Goal: Task Accomplishment & Management: Manage account settings

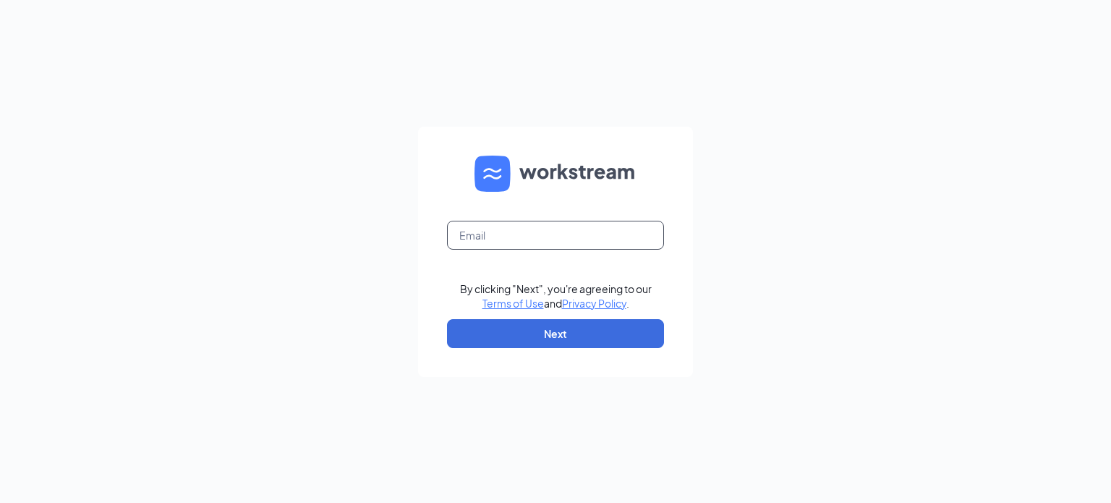
click at [518, 234] on input "text" at bounding box center [555, 235] width 217 height 29
click at [533, 247] on input "text" at bounding box center [555, 235] width 217 height 29
type input "[EMAIL_ADDRESS][DOMAIN_NAME]"
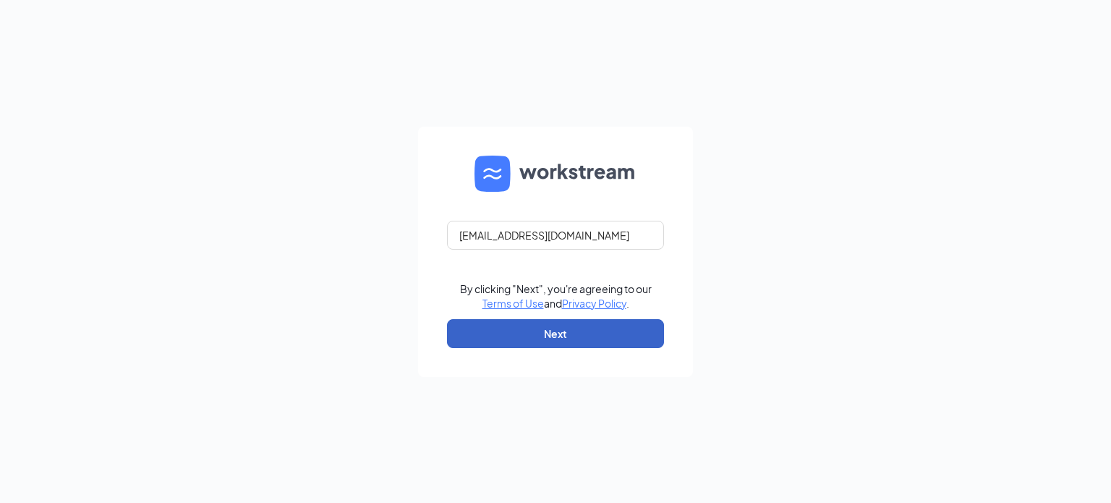
click at [564, 343] on button "Next" at bounding box center [555, 333] width 217 height 29
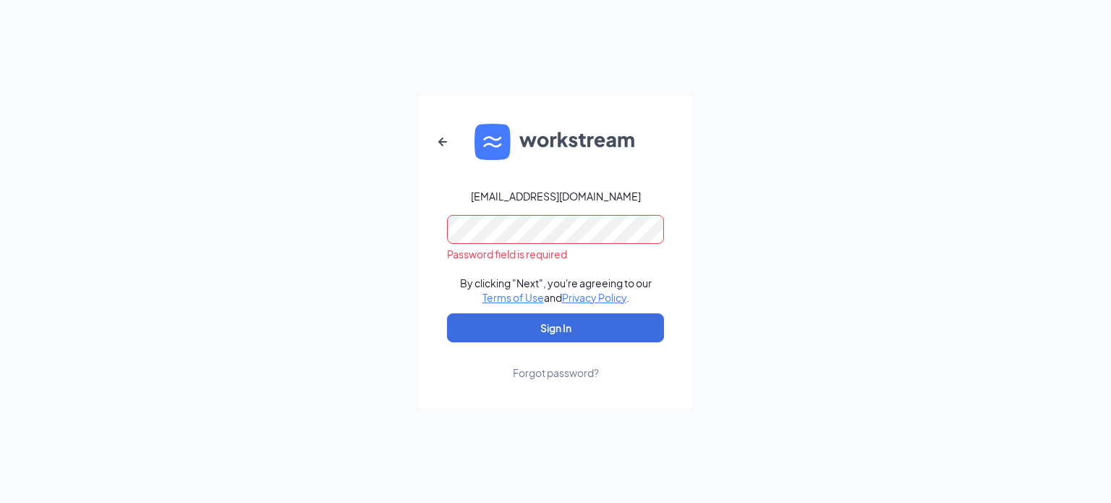
drag, startPoint x: 848, startPoint y: 260, endPoint x: 787, endPoint y: 251, distance: 61.4
click at [848, 260] on div "jeand.homeinstead@gmail.com Password field is required By clicking "Next", you'…" at bounding box center [555, 251] width 1111 height 503
click at [503, 323] on button "Sign In" at bounding box center [555, 327] width 217 height 29
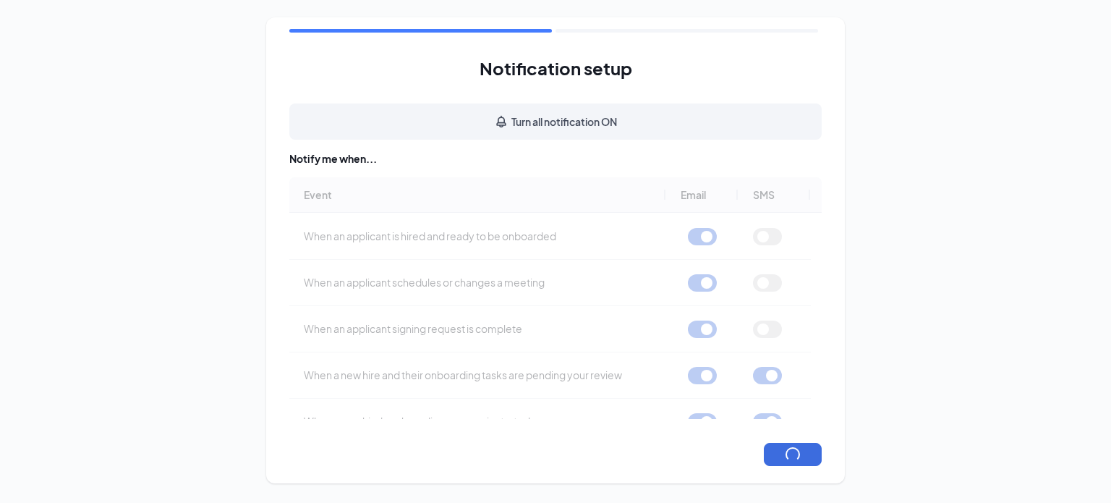
click at [990, 382] on div "Notification setup Turn all notification ON Notify me when... Event Email SMS W…" at bounding box center [555, 250] width 1111 height 501
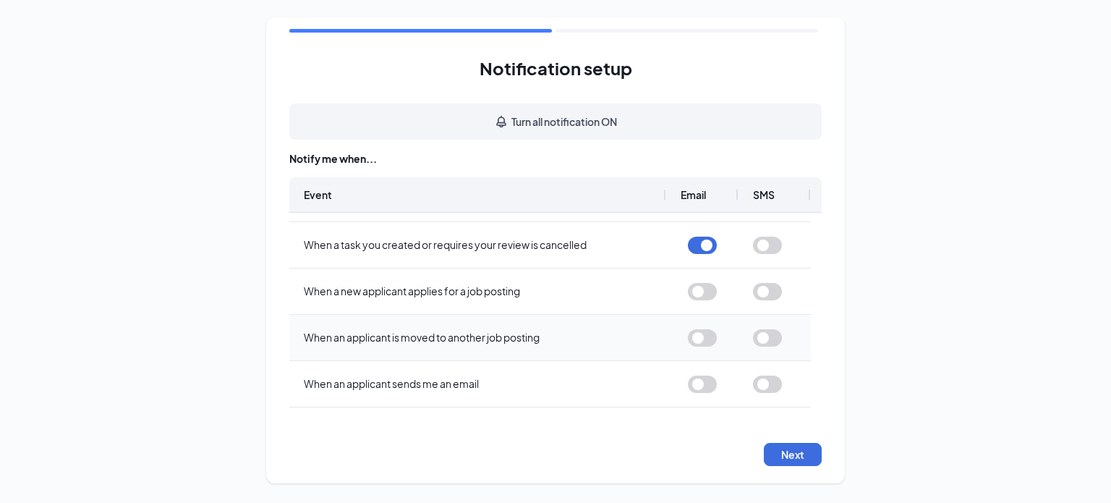
scroll to position [674, 0]
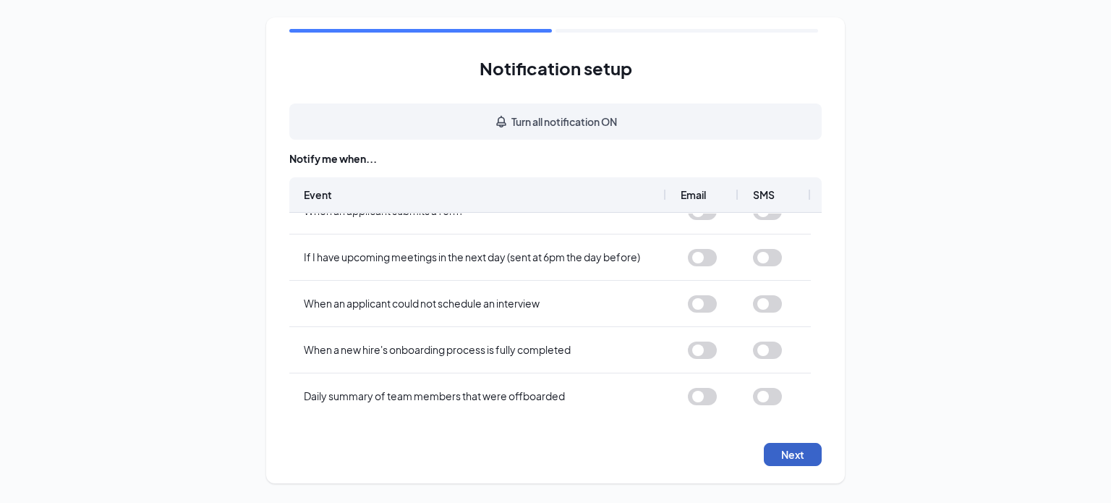
click at [806, 458] on button "Next" at bounding box center [793, 454] width 58 height 23
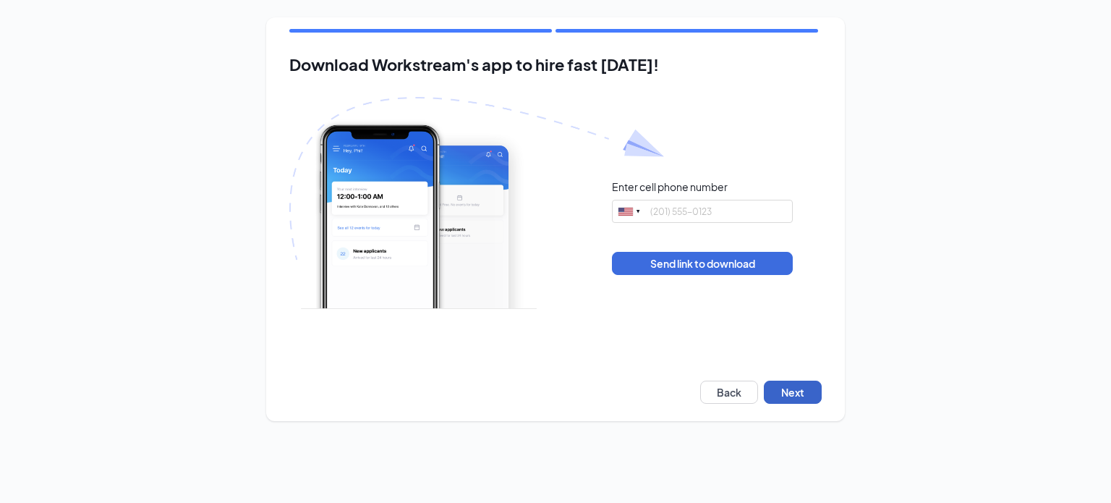
click at [816, 396] on button "Next" at bounding box center [793, 392] width 58 height 23
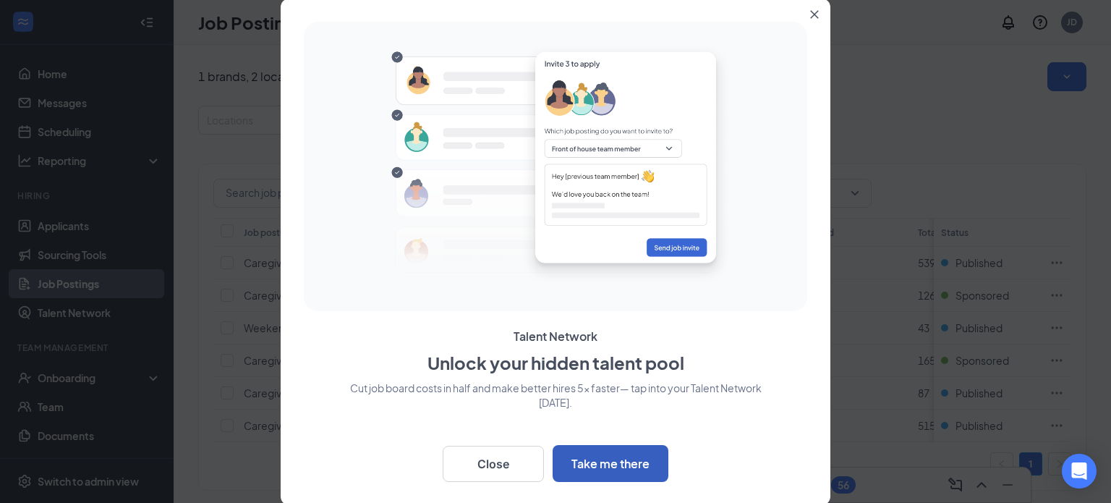
click at [619, 465] on button "Take me there" at bounding box center [611, 463] width 116 height 37
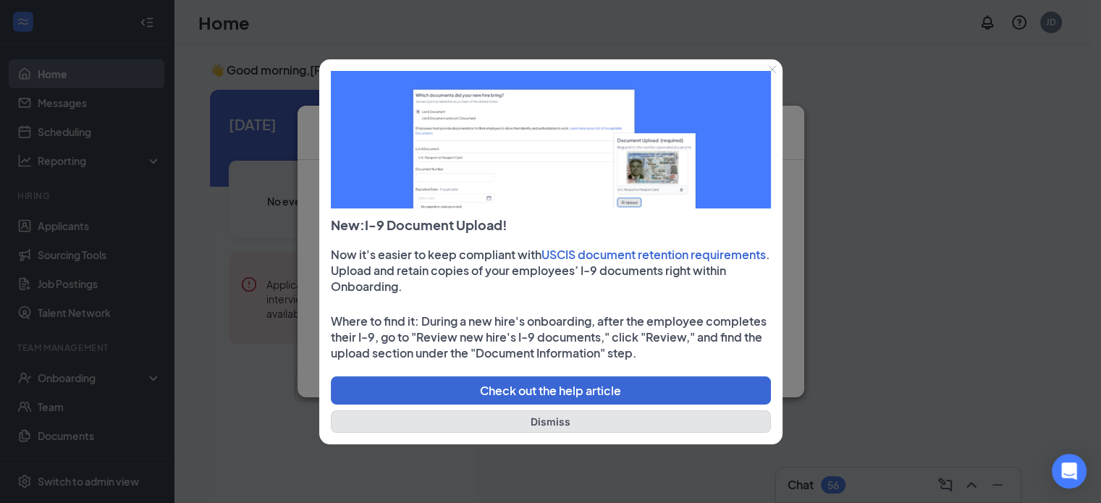
click at [563, 425] on button "Dismiss" at bounding box center [551, 421] width 440 height 22
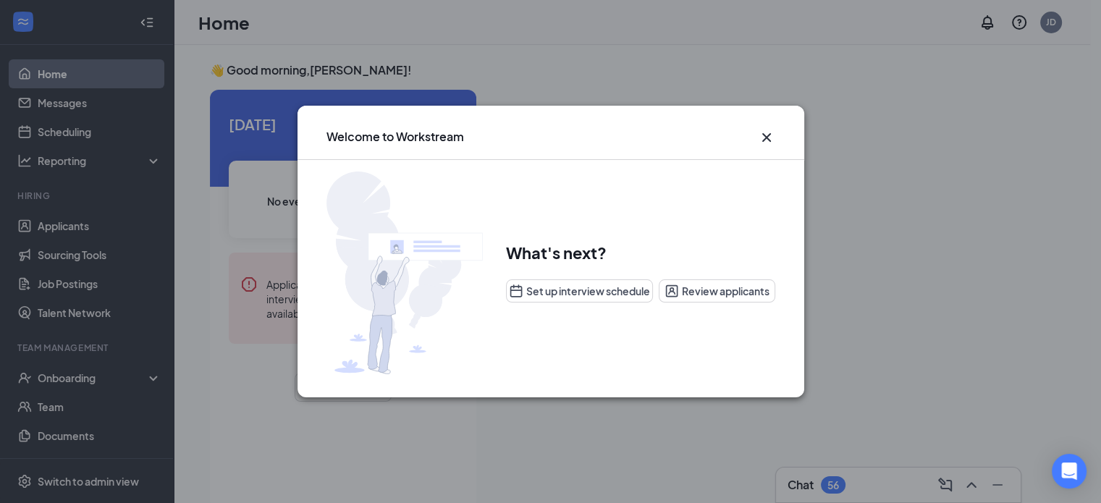
click at [765, 140] on icon "Cross" at bounding box center [766, 137] width 17 height 17
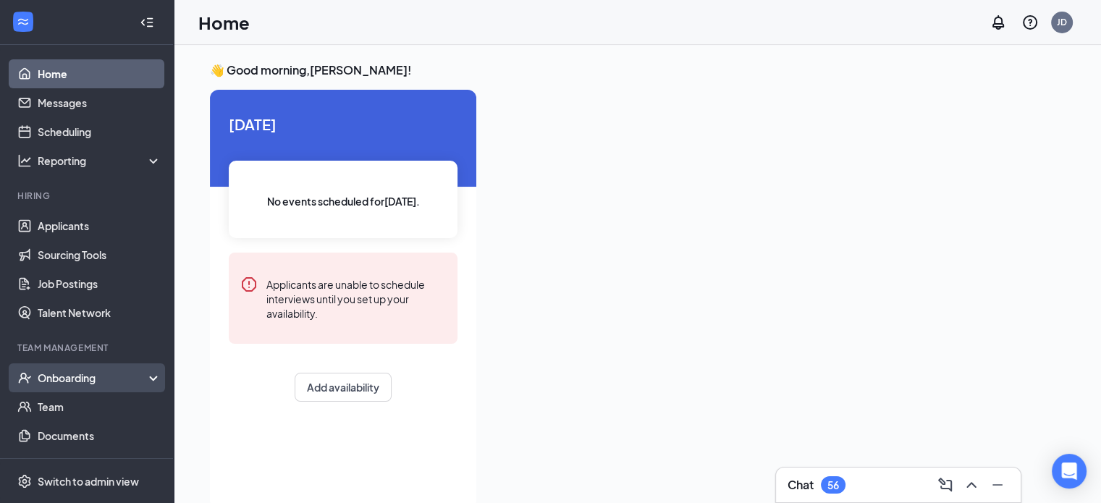
click at [140, 381] on div "Onboarding" at bounding box center [87, 377] width 174 height 29
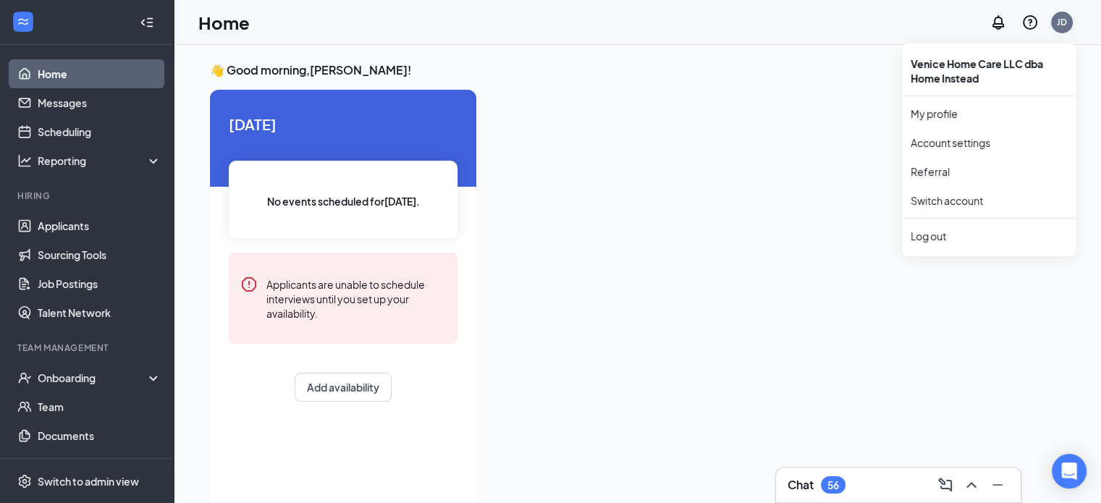
click at [1068, 22] on div "JD" at bounding box center [1062, 23] width 22 height 22
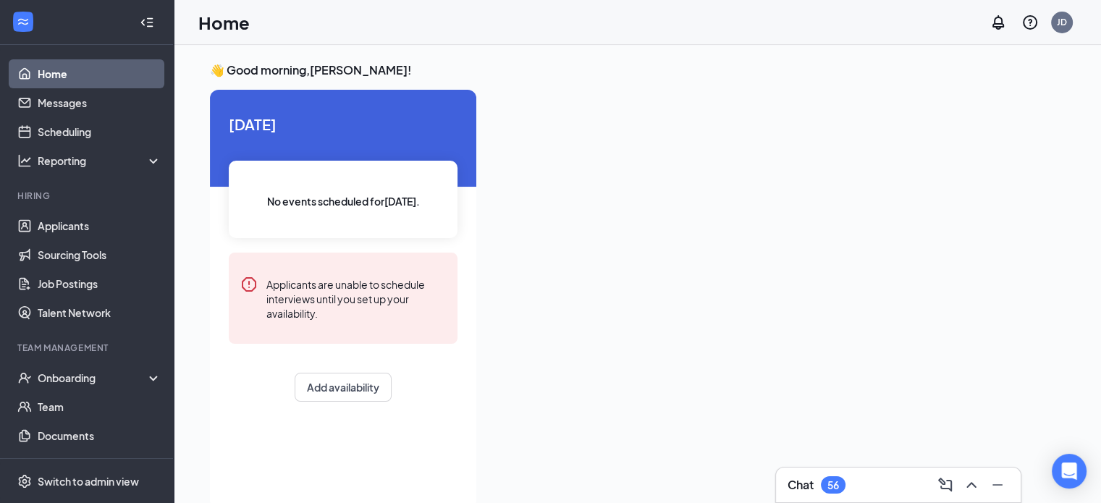
click at [863, 488] on div "Chat 56" at bounding box center [897, 484] width 221 height 23
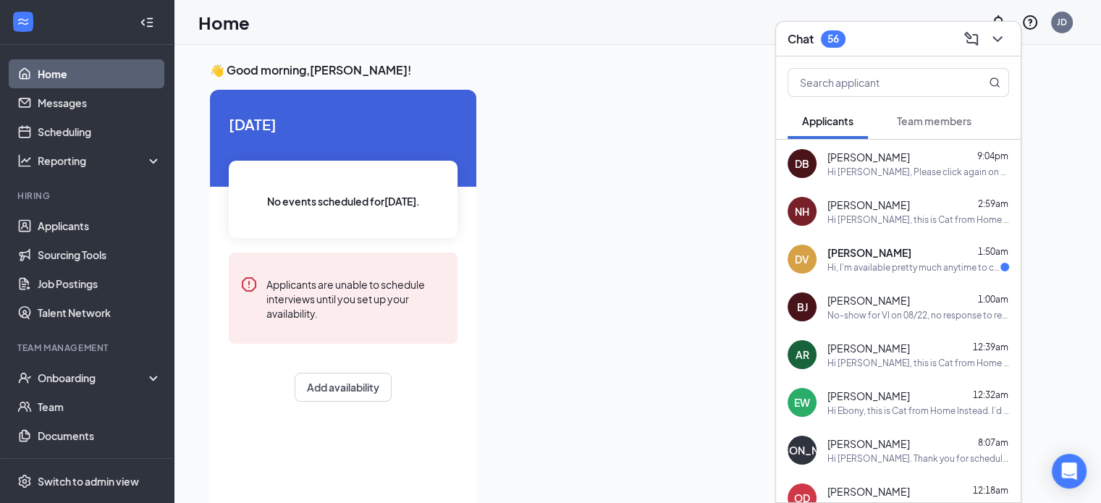
click at [912, 177] on div "Hi Donna, Please click again on the link below; Topic: TAMPA Meeting Room https…" at bounding box center [918, 172] width 182 height 12
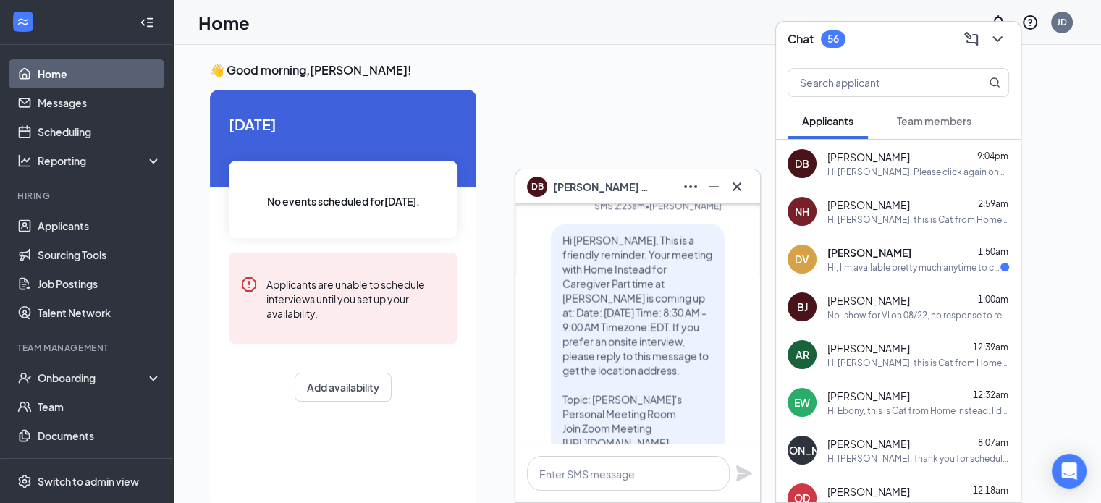
scroll to position [-145, 0]
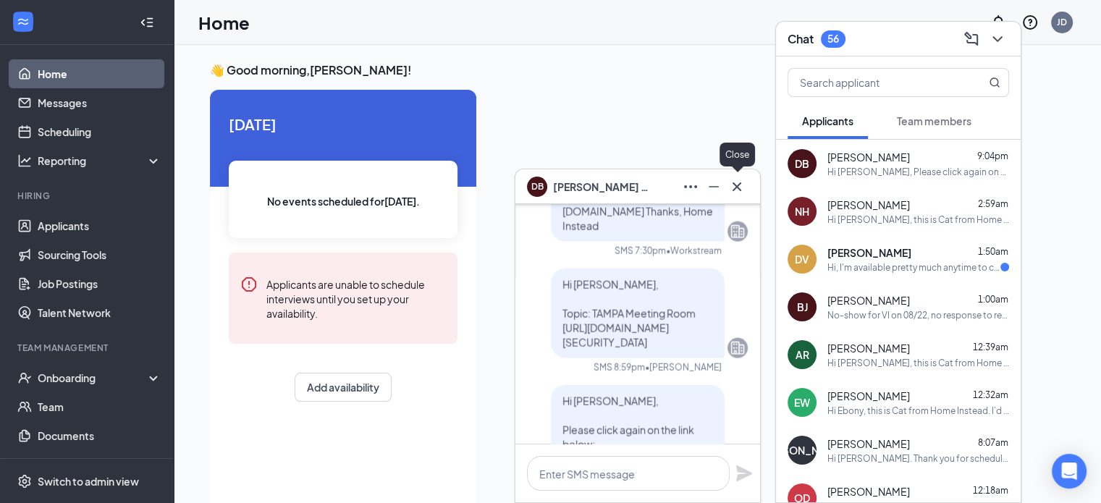
click at [740, 187] on icon "Cross" at bounding box center [736, 186] width 17 height 17
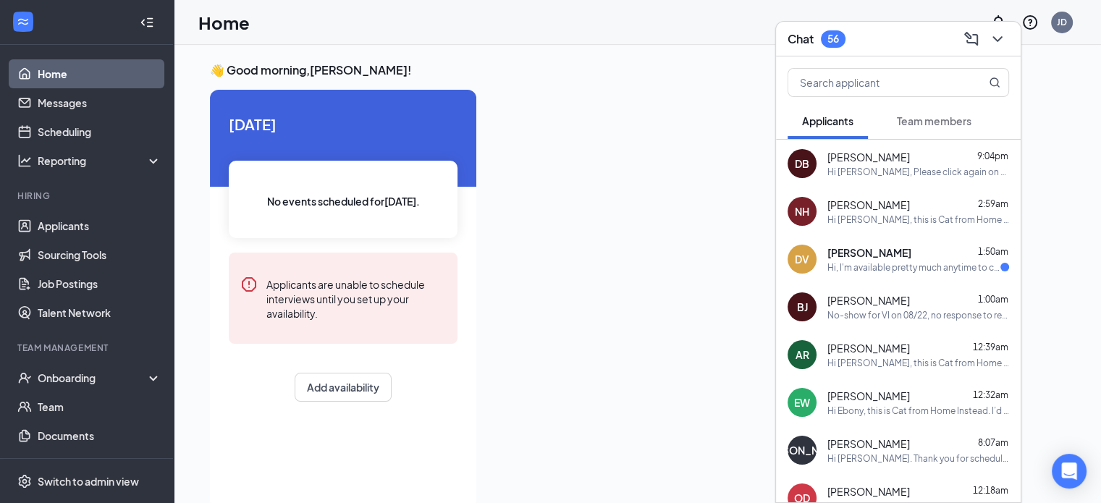
click at [932, 109] on button "Team members" at bounding box center [933, 121] width 103 height 36
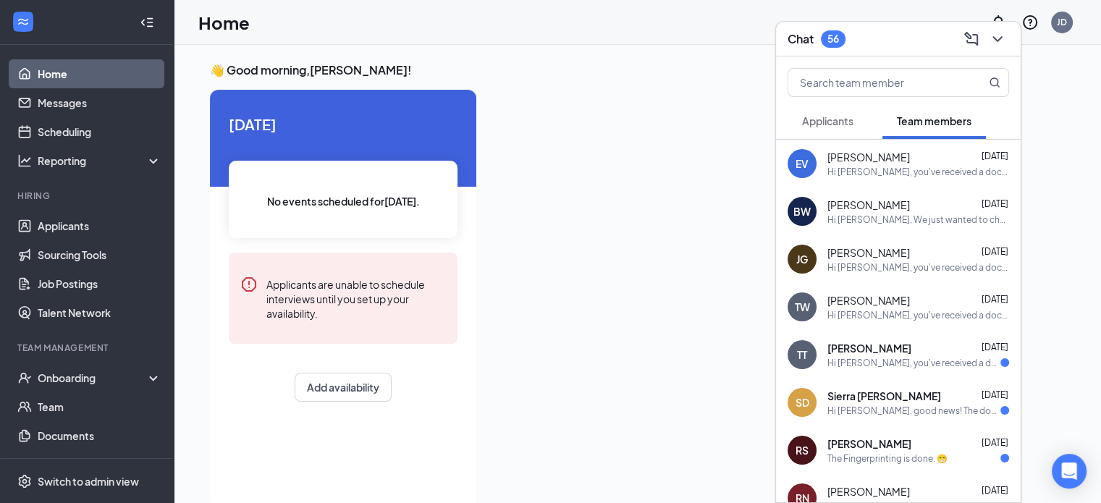
click at [845, 124] on span "Applicants" at bounding box center [827, 120] width 51 height 13
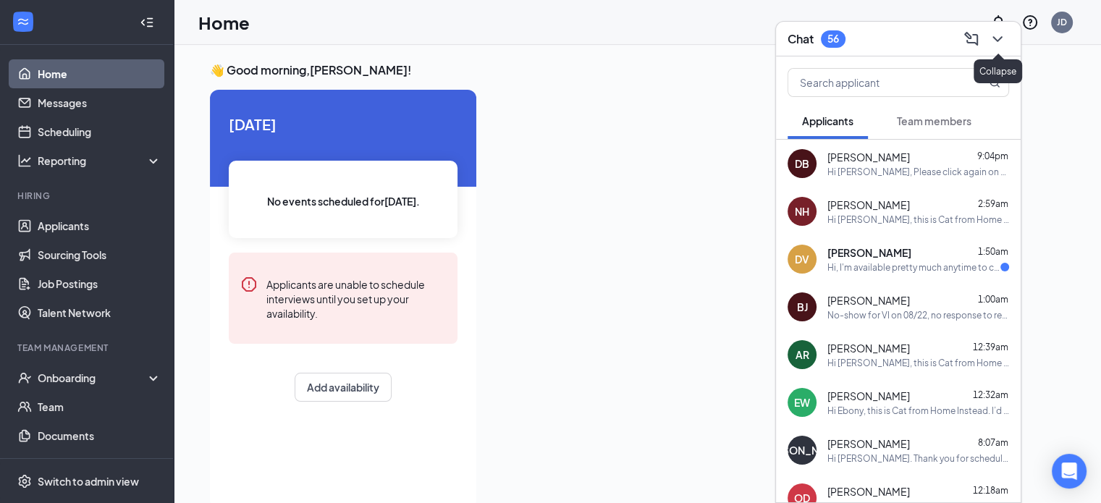
click at [1004, 38] on icon "ChevronDown" at bounding box center [996, 38] width 17 height 17
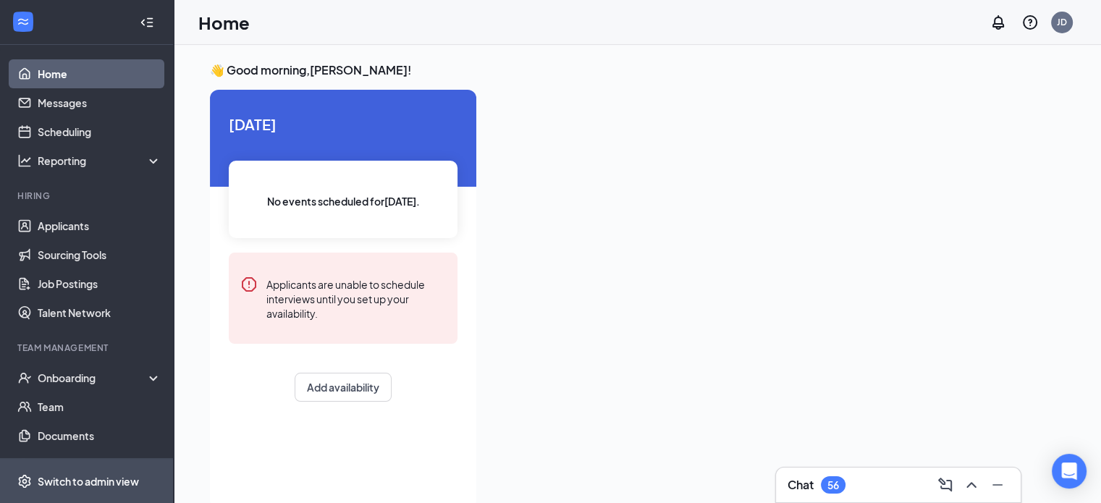
click at [106, 475] on div "Switch to admin view" at bounding box center [88, 481] width 101 height 14
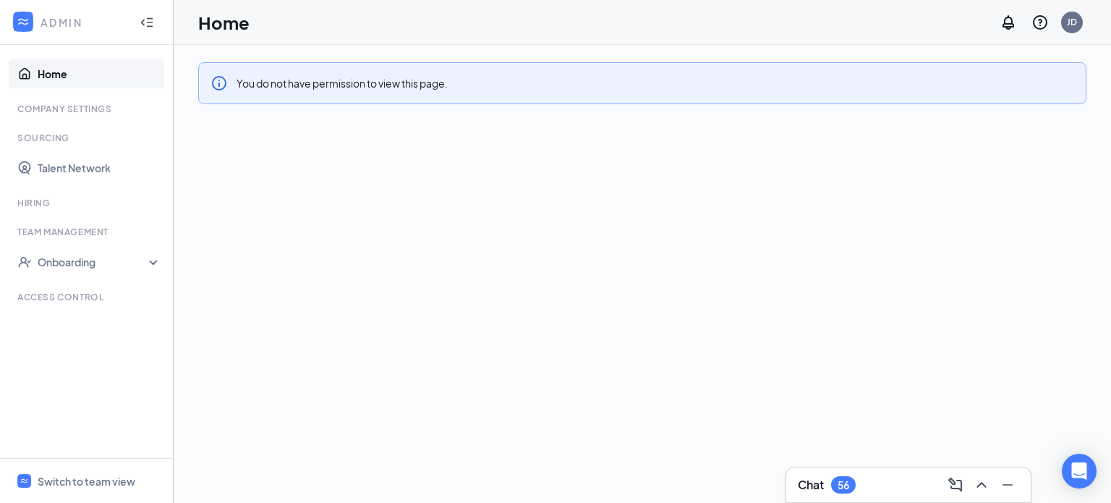
click at [64, 67] on link "Home" at bounding box center [100, 73] width 124 height 29
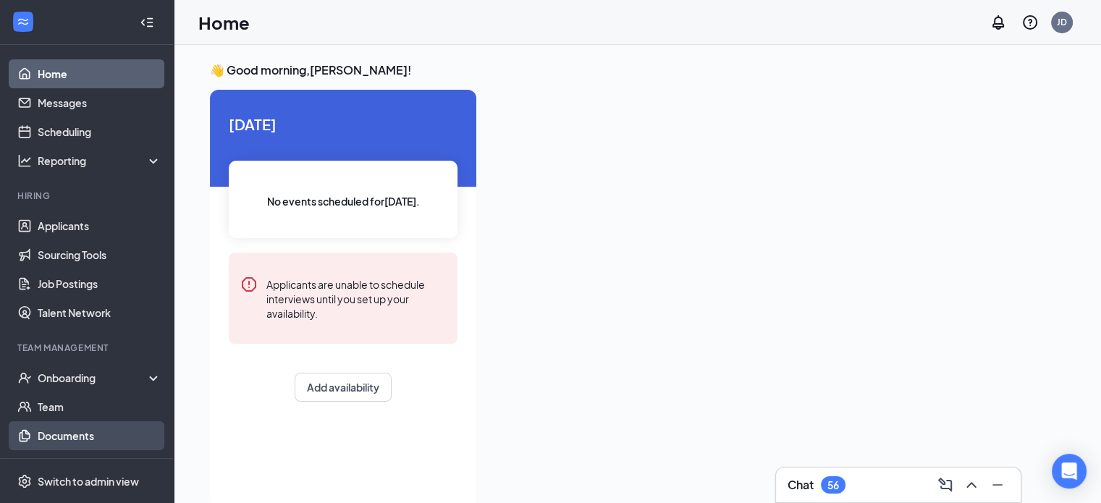
scroll to position [92, 0]
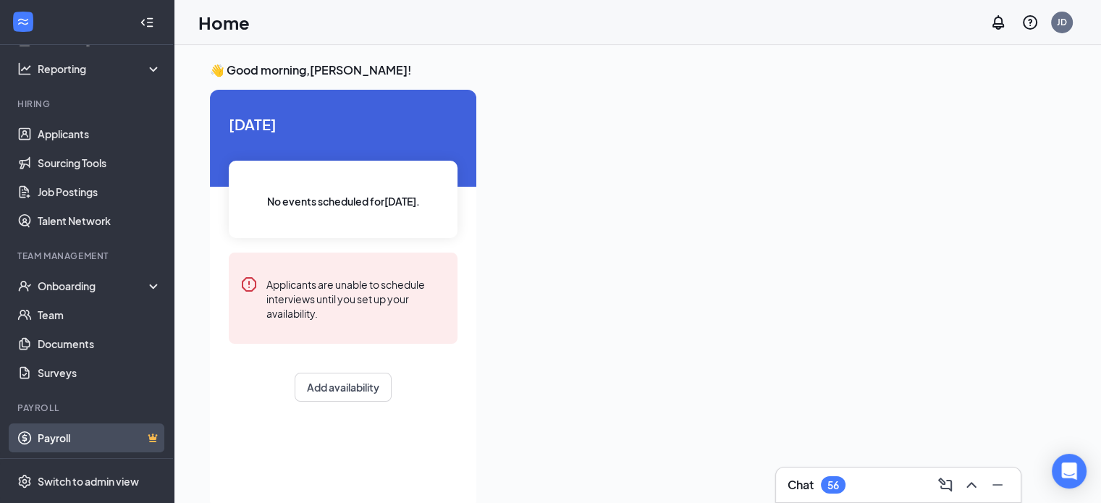
click at [90, 439] on link "Payroll" at bounding box center [100, 437] width 124 height 29
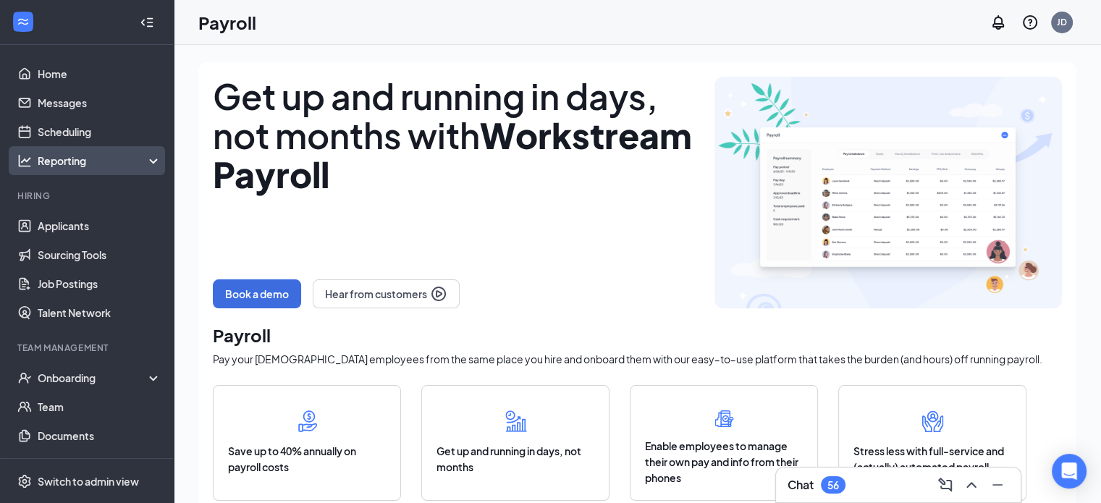
click at [117, 162] on div "Reporting" at bounding box center [100, 160] width 124 height 14
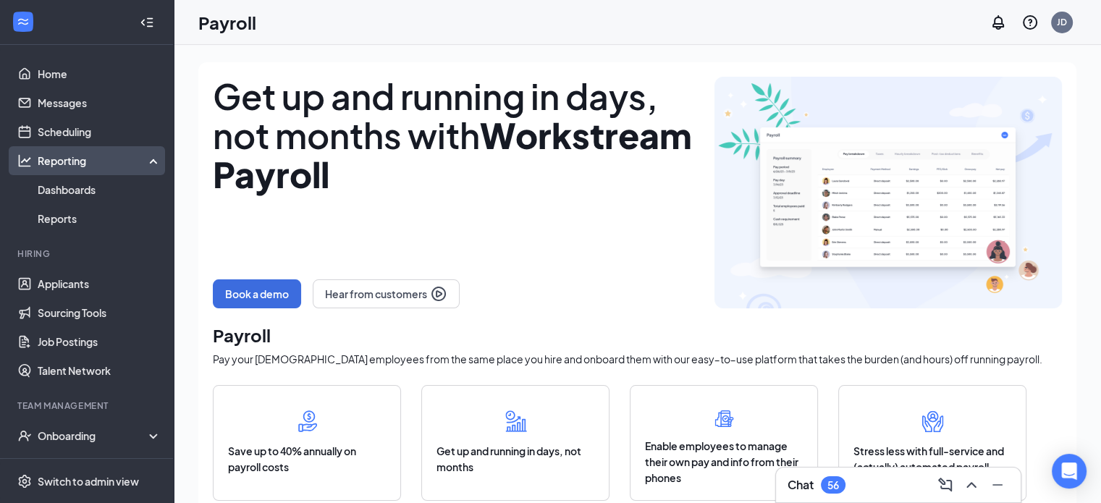
click at [117, 162] on div "Reporting" at bounding box center [100, 160] width 124 height 14
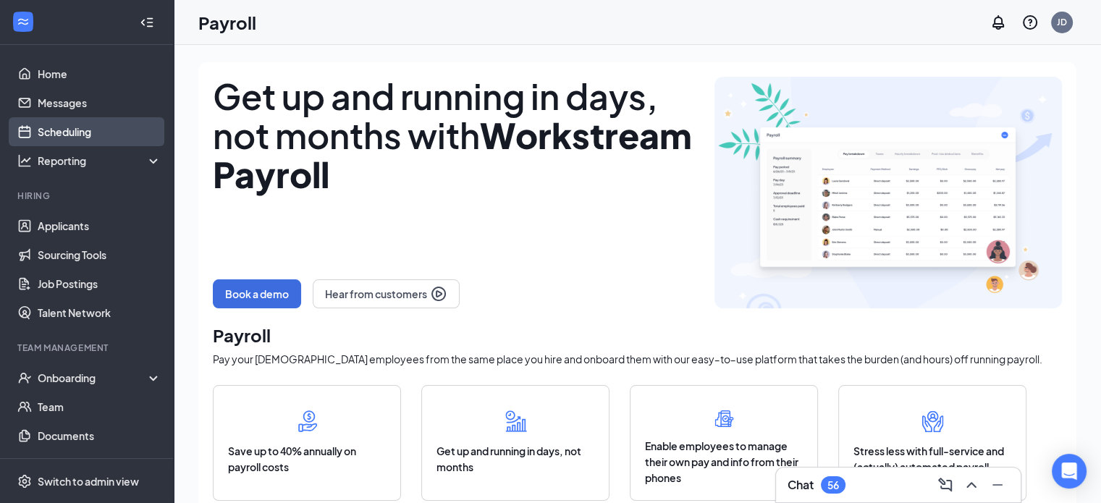
click at [120, 140] on link "Scheduling" at bounding box center [100, 131] width 124 height 29
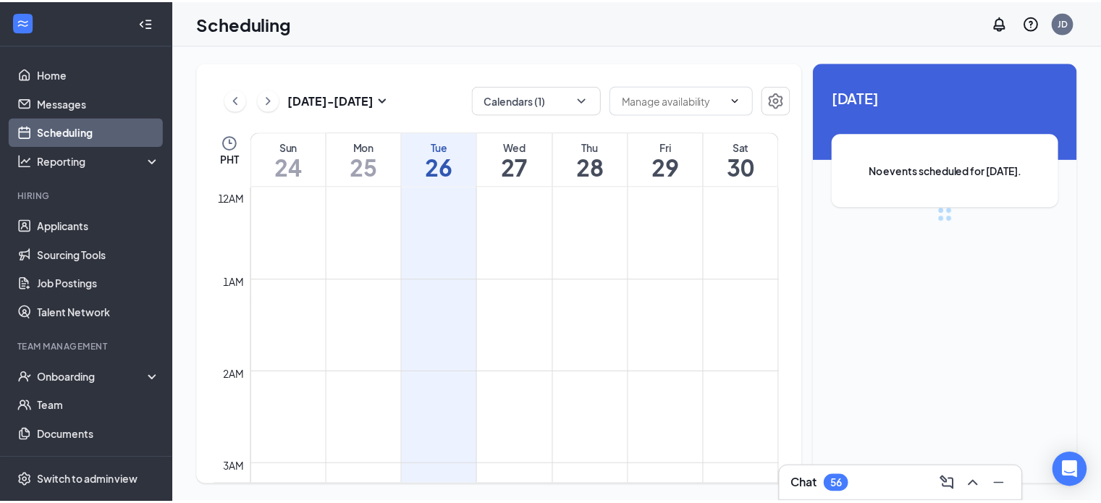
scroll to position [711, 0]
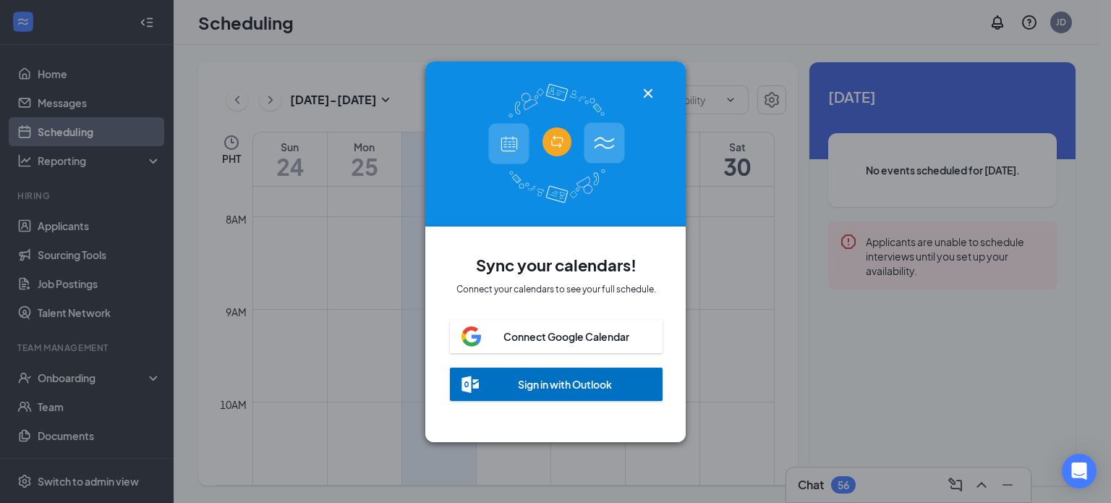
click at [590, 335] on div "Connect Google Calendar" at bounding box center [567, 336] width 126 height 14
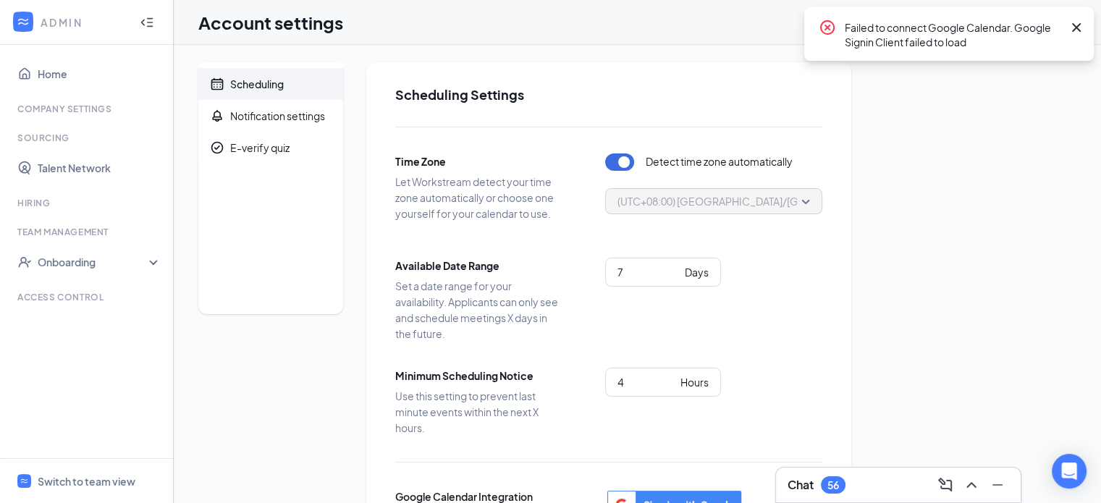
click at [1076, 29] on icon "Cross" at bounding box center [1075, 27] width 17 height 17
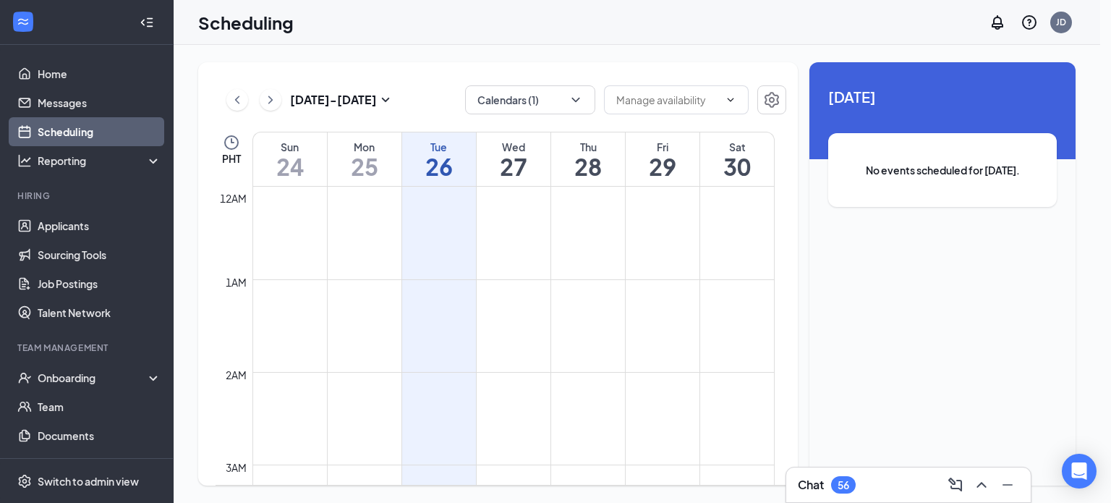
scroll to position [711, 0]
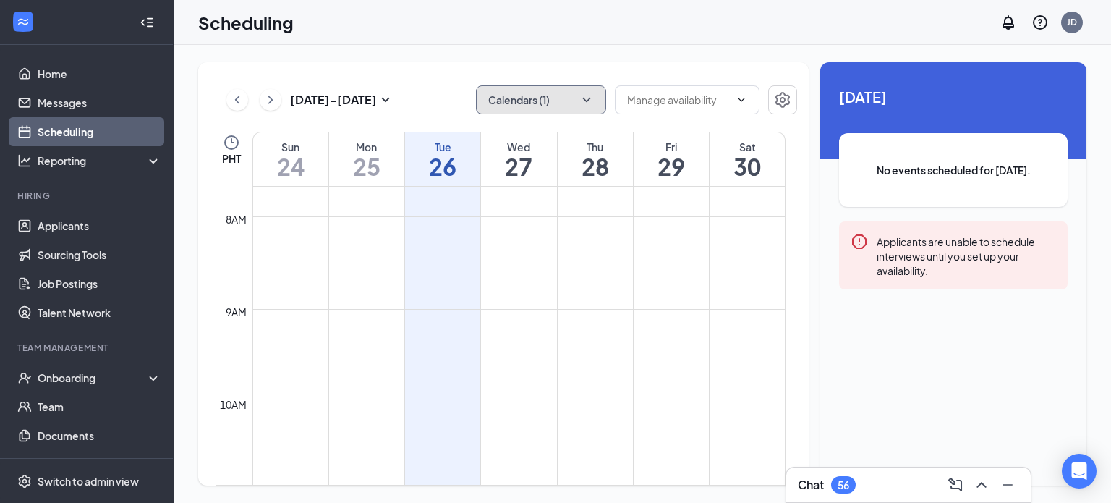
click at [583, 98] on icon "ChevronDown" at bounding box center [587, 100] width 8 height 4
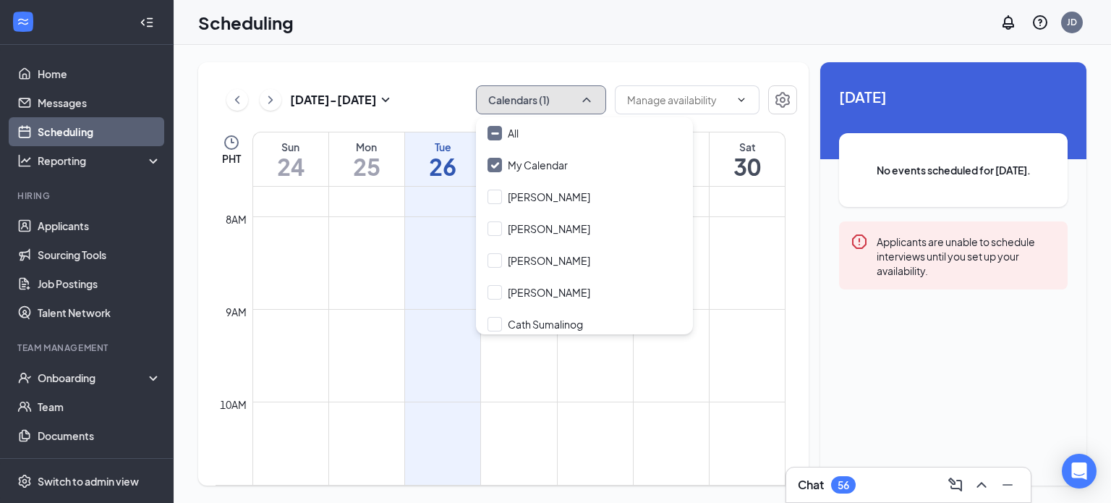
click at [583, 98] on icon "ChevronUp" at bounding box center [587, 100] width 14 height 14
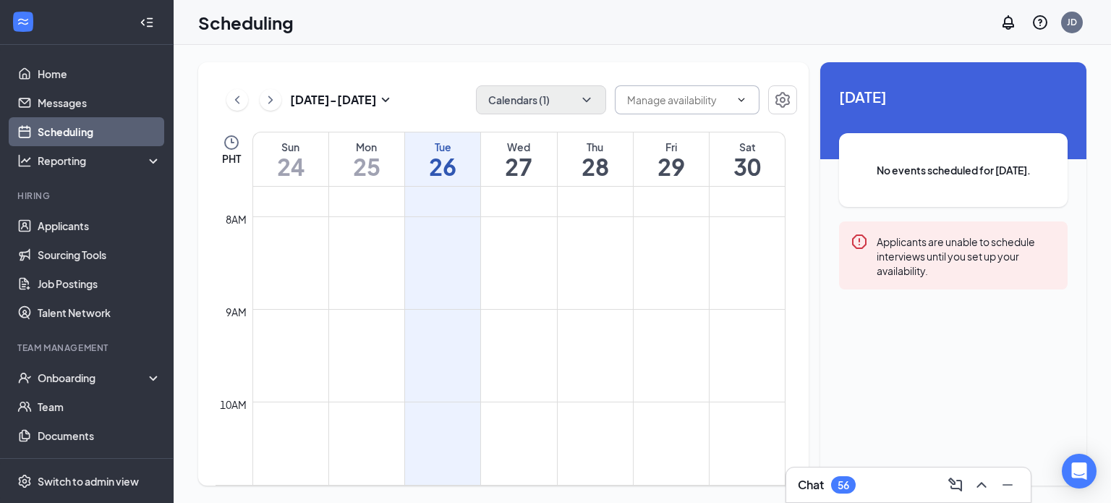
click at [727, 108] on span at bounding box center [687, 99] width 145 height 29
click at [737, 104] on icon "ChevronUp" at bounding box center [742, 100] width 12 height 12
click at [474, 65] on div "Aug 24 - Aug 30 Calendars (1) PHT Sun 24 Mon 25 Tue 26 Wed 27 Thu 28 Fri 29 Sat…" at bounding box center [503, 273] width 611 height 423
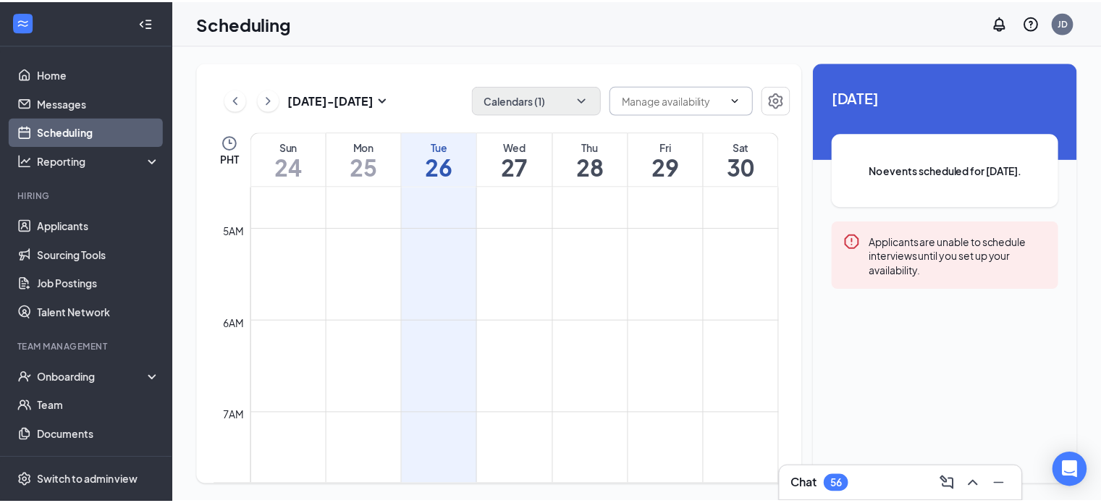
scroll to position [393, 0]
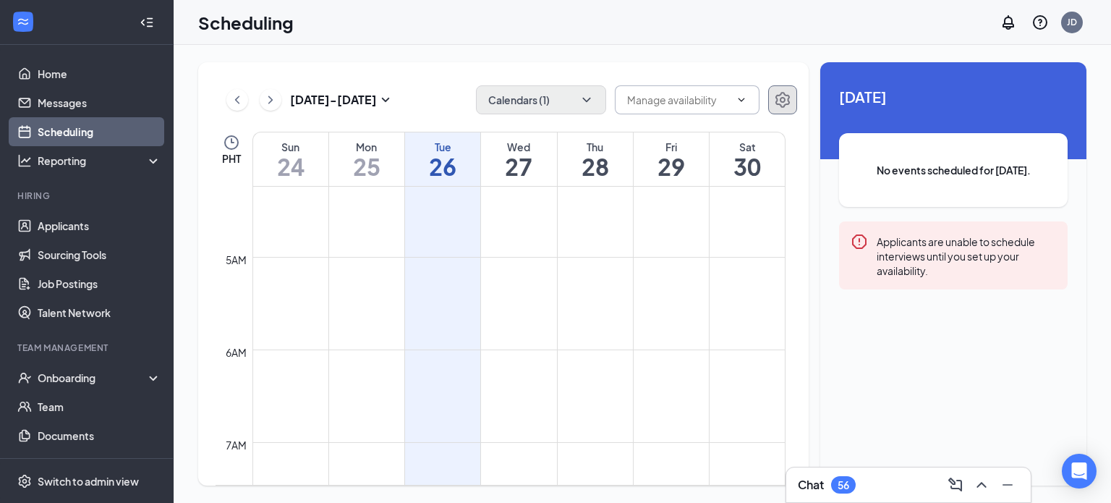
click at [782, 99] on icon "Settings" at bounding box center [783, 100] width 14 height 16
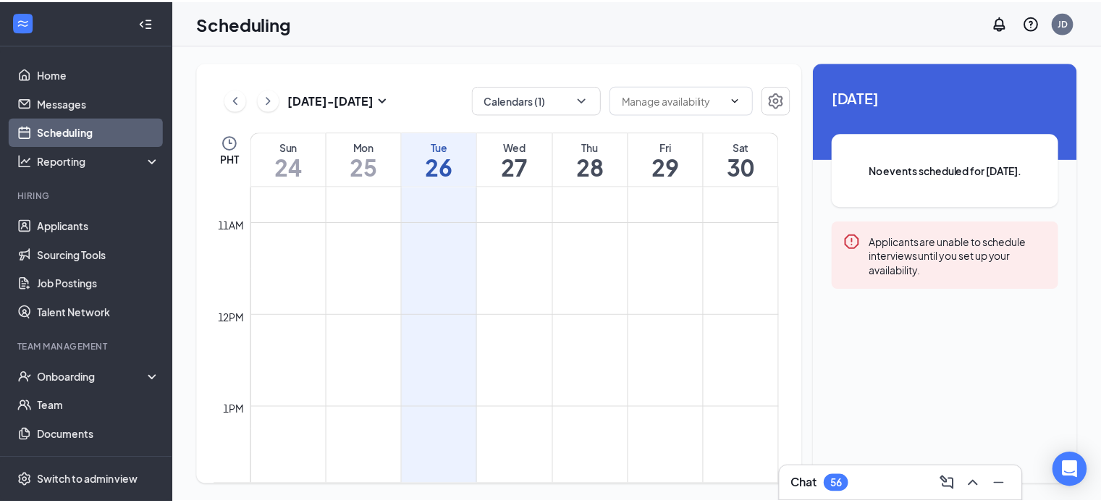
scroll to position [839, 0]
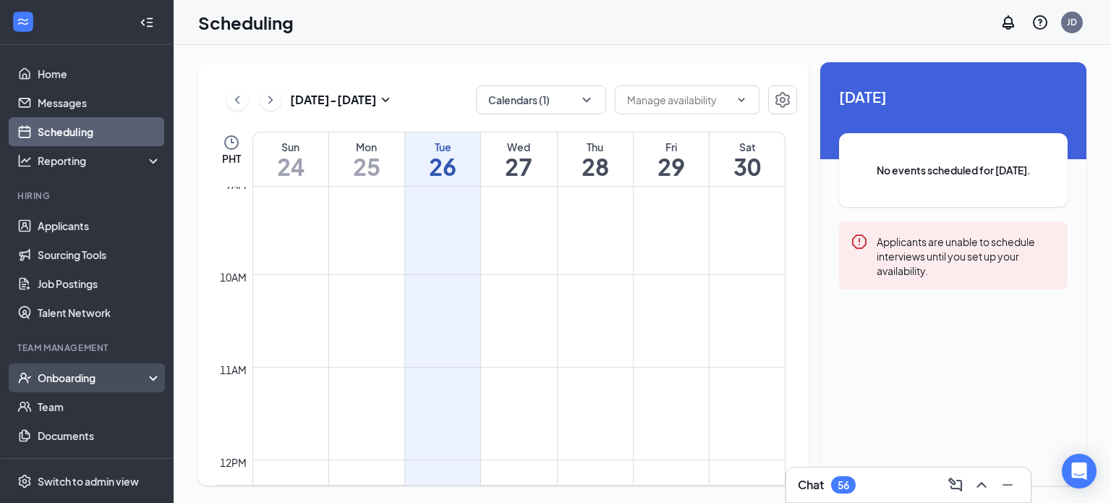
click at [1, 381] on li "Onboarding" at bounding box center [86, 377] width 173 height 29
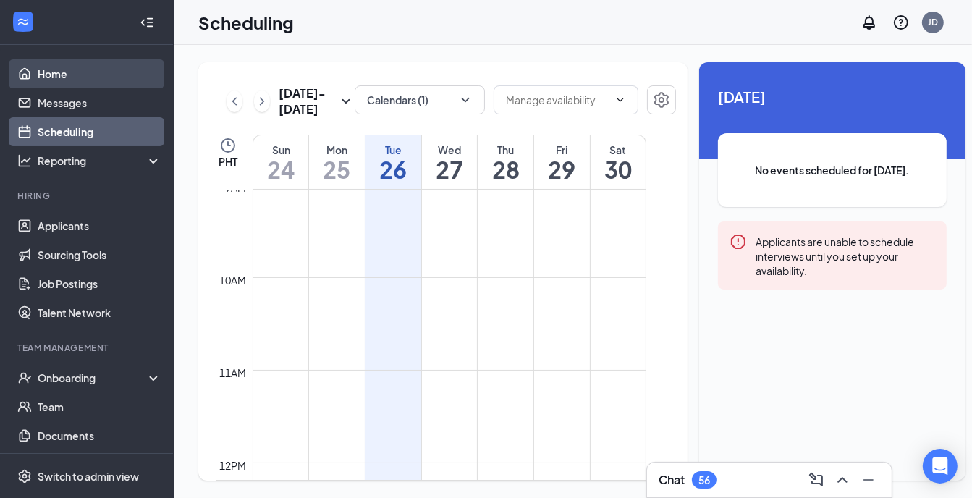
click at [84, 75] on link "Home" at bounding box center [100, 73] width 124 height 29
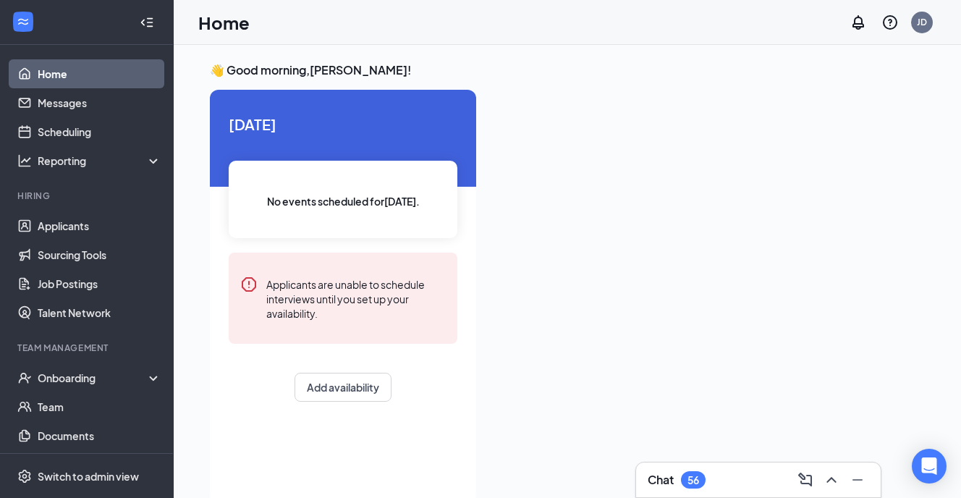
click at [808, 134] on div at bounding box center [706, 292] width 437 height 405
drag, startPoint x: 52, startPoint y: 105, endPoint x: 124, endPoint y: 114, distance: 72.2
click at [52, 105] on link "Messages" at bounding box center [100, 102] width 124 height 29
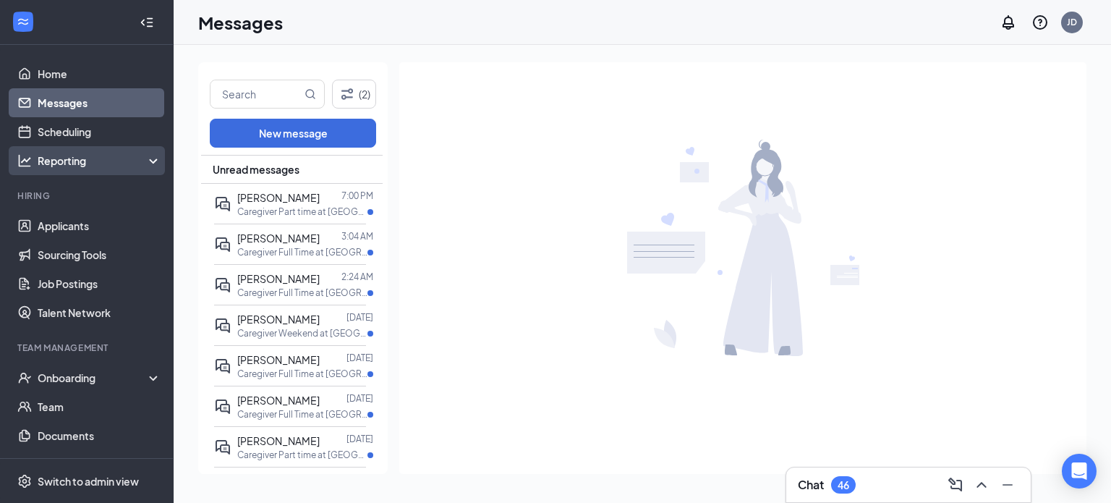
click at [135, 161] on div "Reporting" at bounding box center [100, 160] width 124 height 14
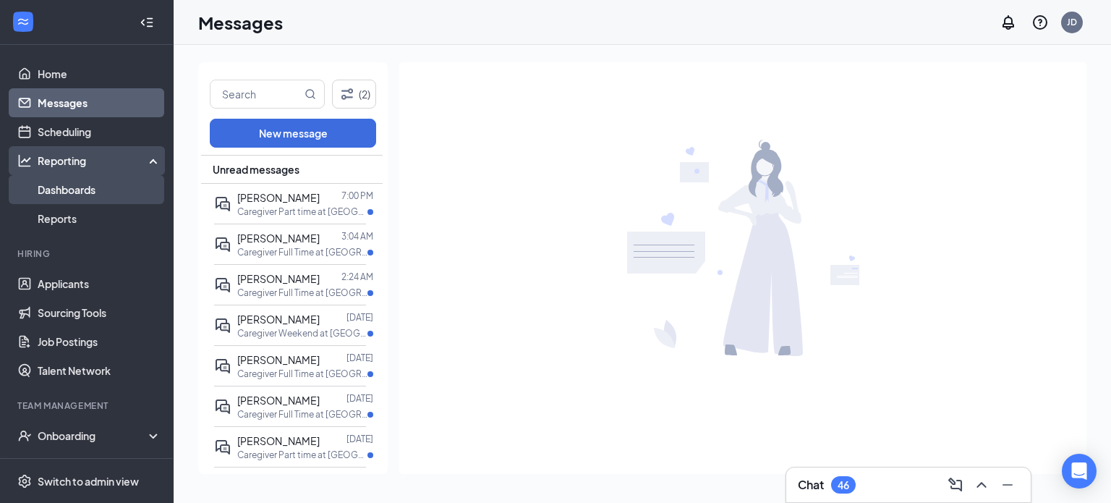
click at [98, 190] on link "Dashboards" at bounding box center [100, 189] width 124 height 29
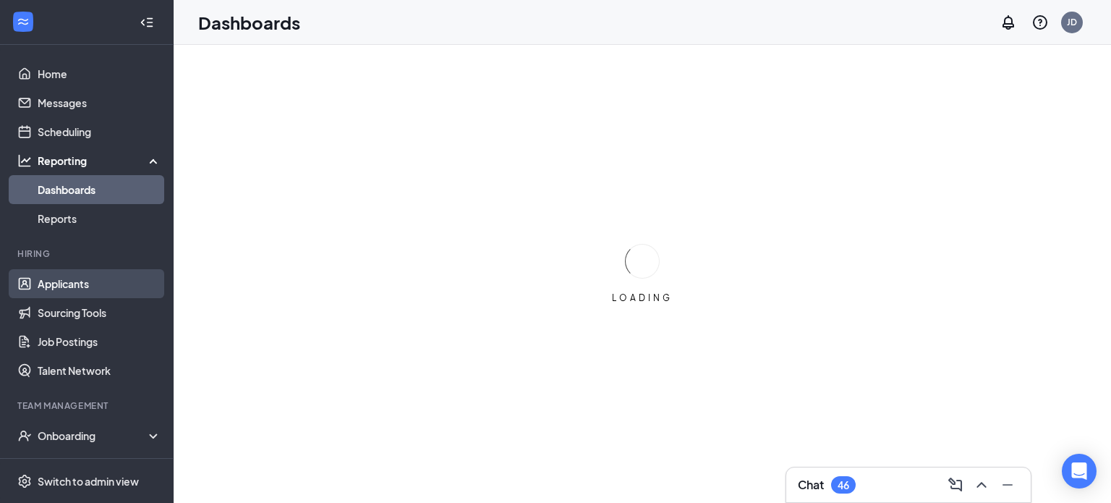
click at [72, 286] on link "Applicants" at bounding box center [100, 283] width 124 height 29
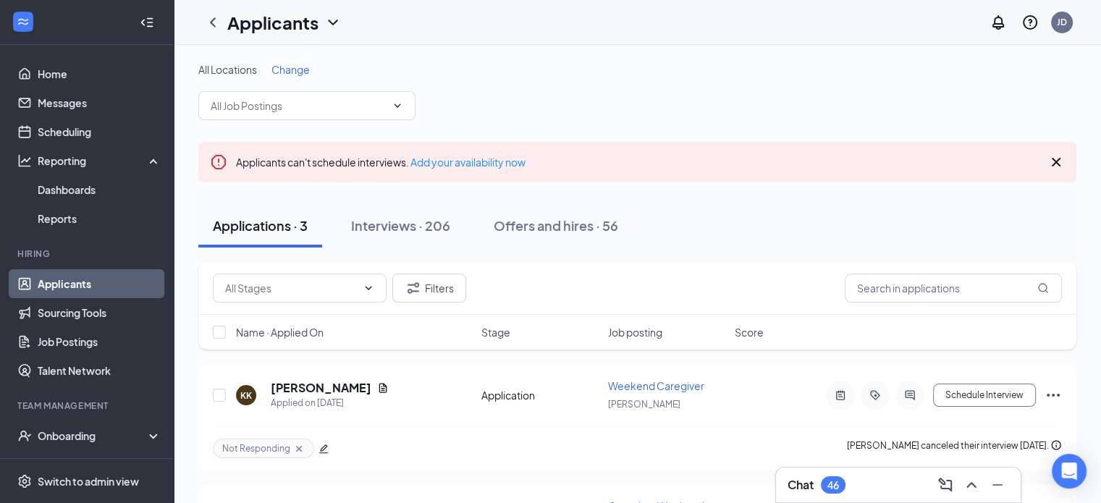
click at [147, 22] on icon "Collapse" at bounding box center [150, 21] width 6 height 9
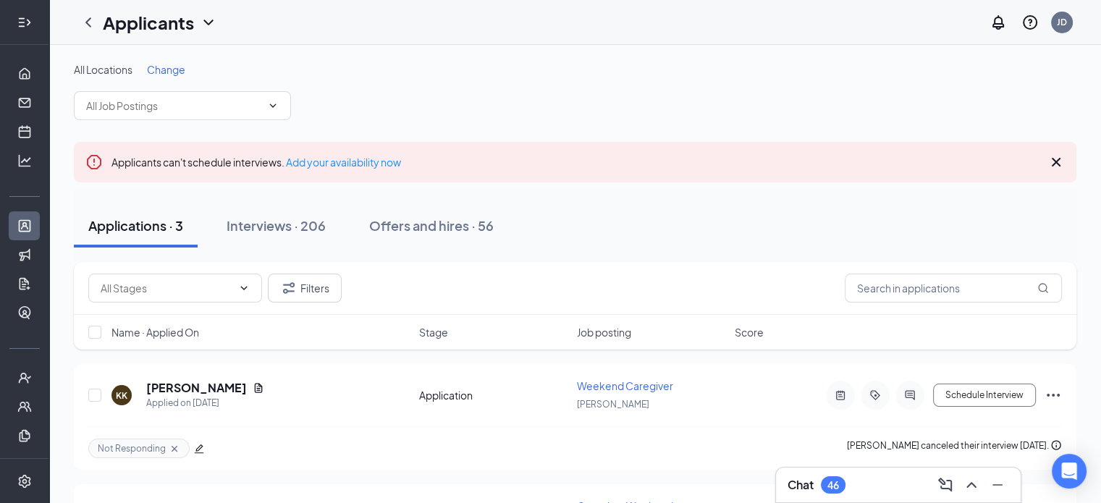
click at [17, 19] on icon "Expand" at bounding box center [24, 22] width 14 height 14
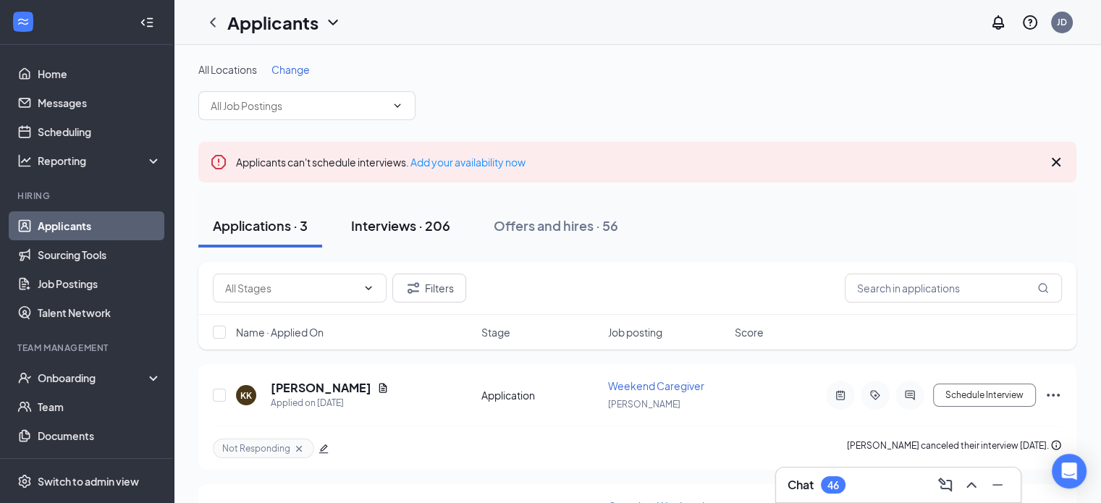
click at [386, 225] on div "Interviews · 206" at bounding box center [400, 225] width 99 height 18
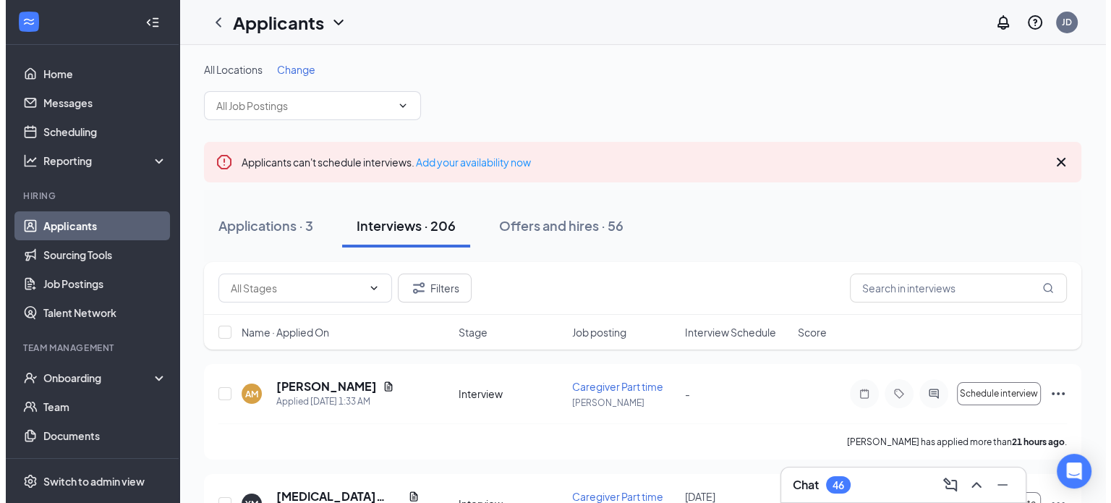
scroll to position [72, 0]
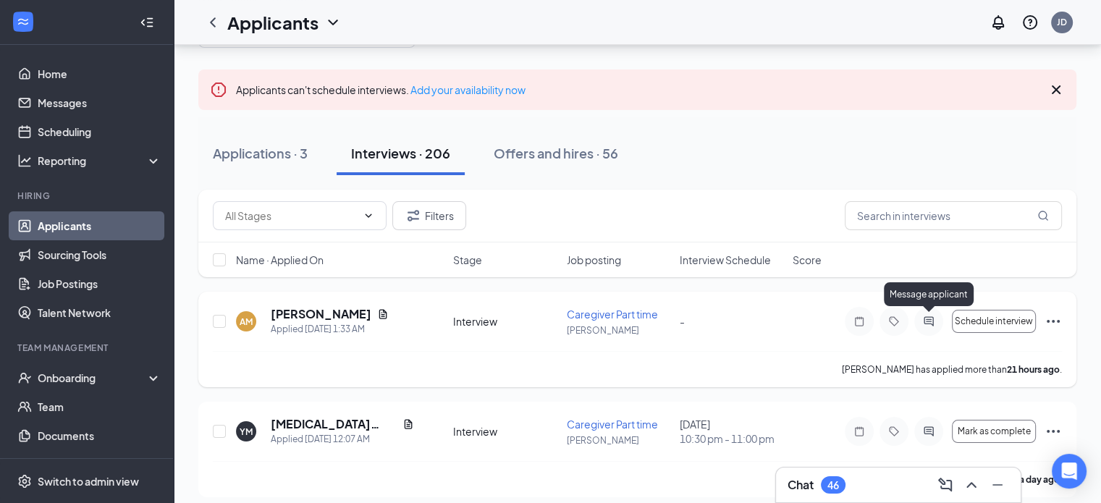
click at [923, 322] on icon "ActiveChat" at bounding box center [927, 320] width 9 height 9
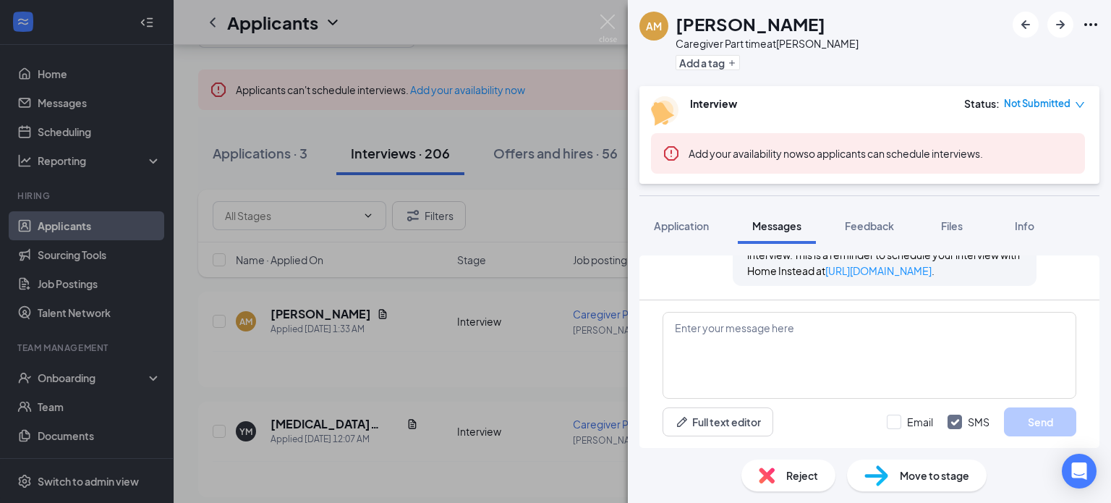
scroll to position [161, 0]
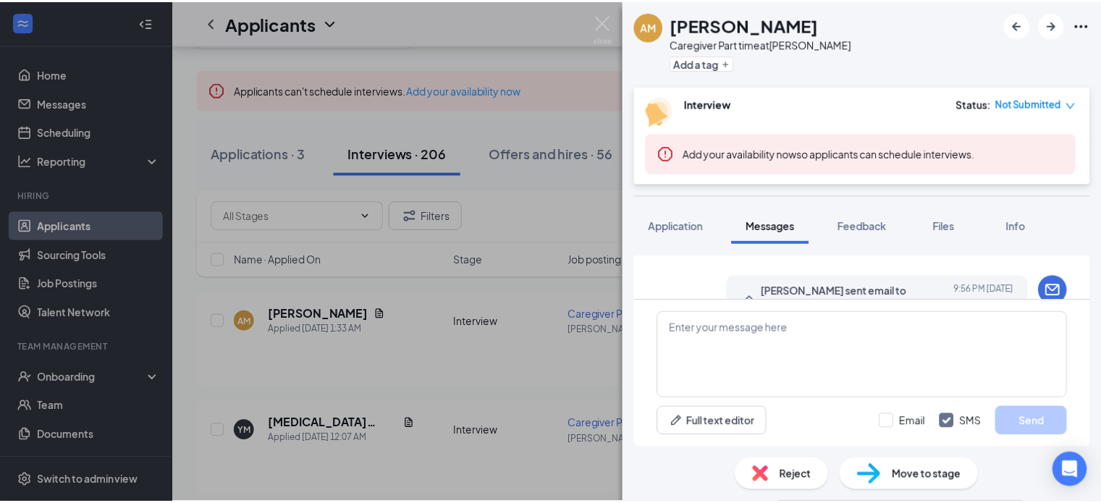
scroll to position [378, 0]
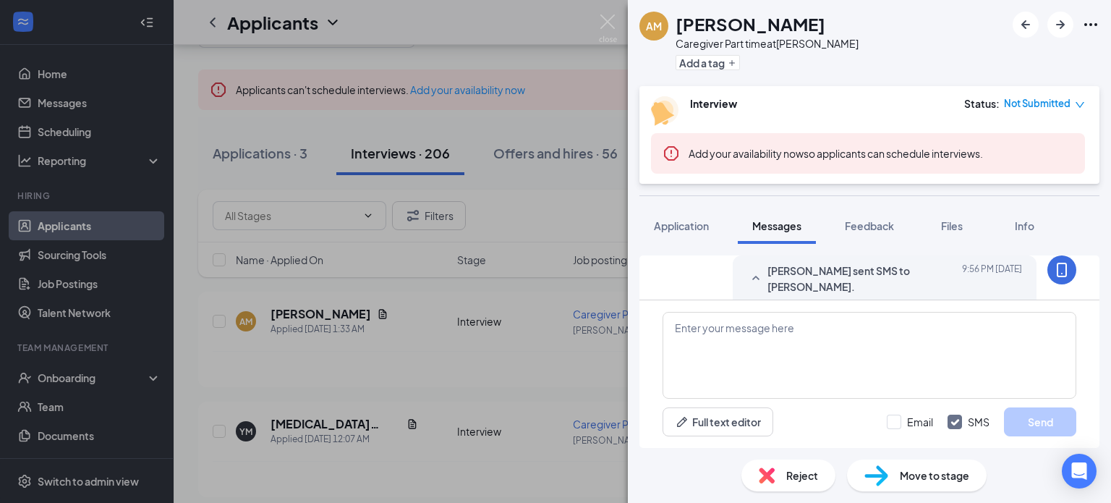
click at [611, 14] on div "AM Alaisha Mccluster Caregiver Part time at Brandon Add a tag Interview Status …" at bounding box center [555, 251] width 1111 height 503
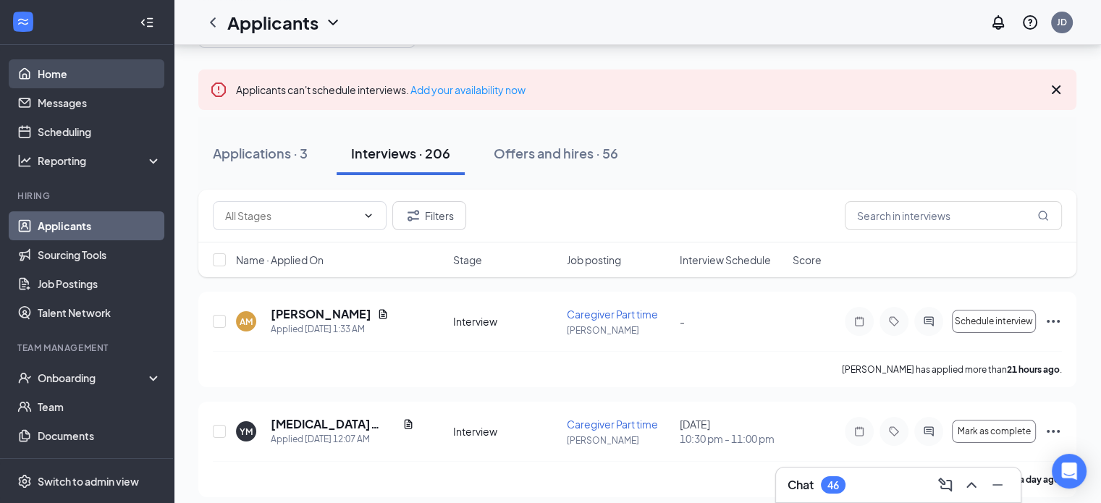
click at [69, 75] on link "Home" at bounding box center [100, 73] width 124 height 29
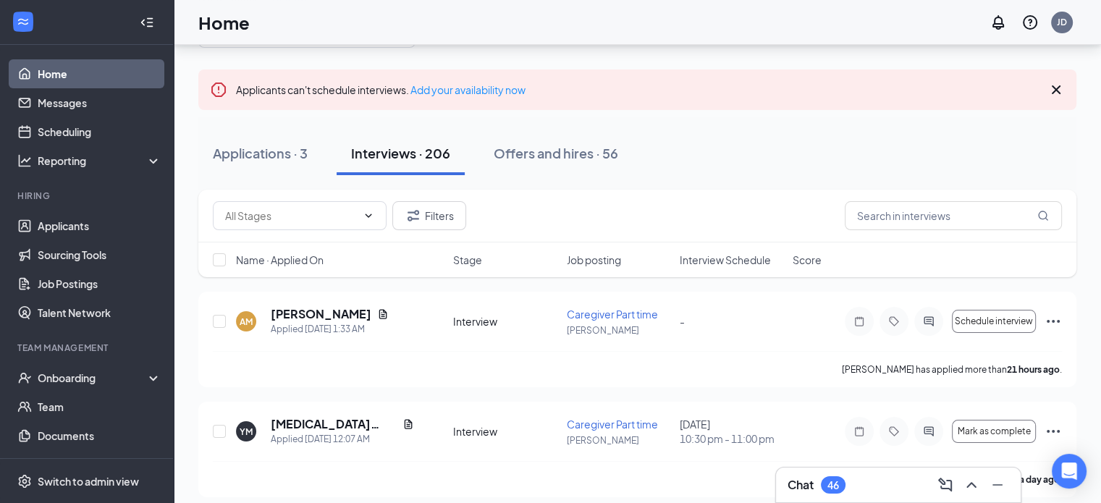
scroll to position [30, 0]
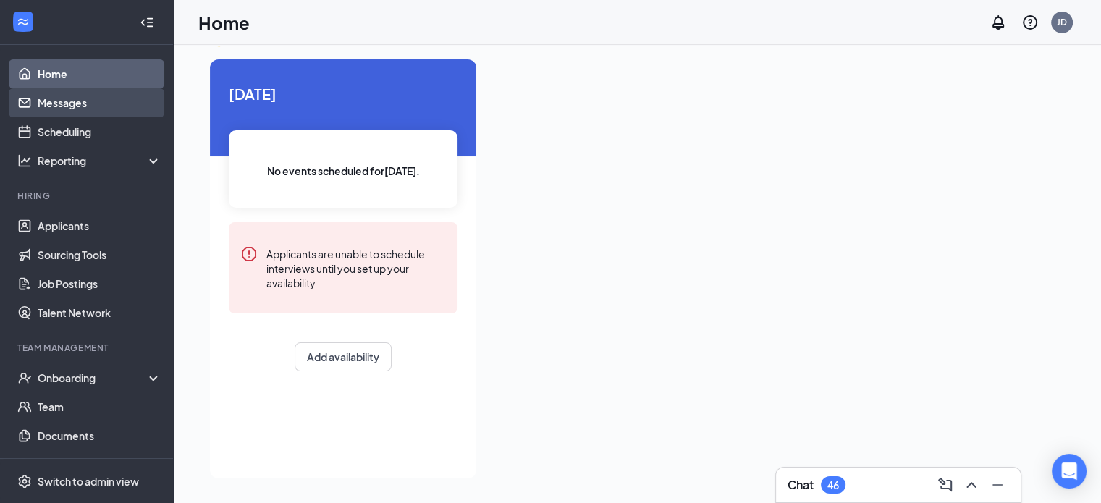
click at [93, 101] on link "Messages" at bounding box center [100, 102] width 124 height 29
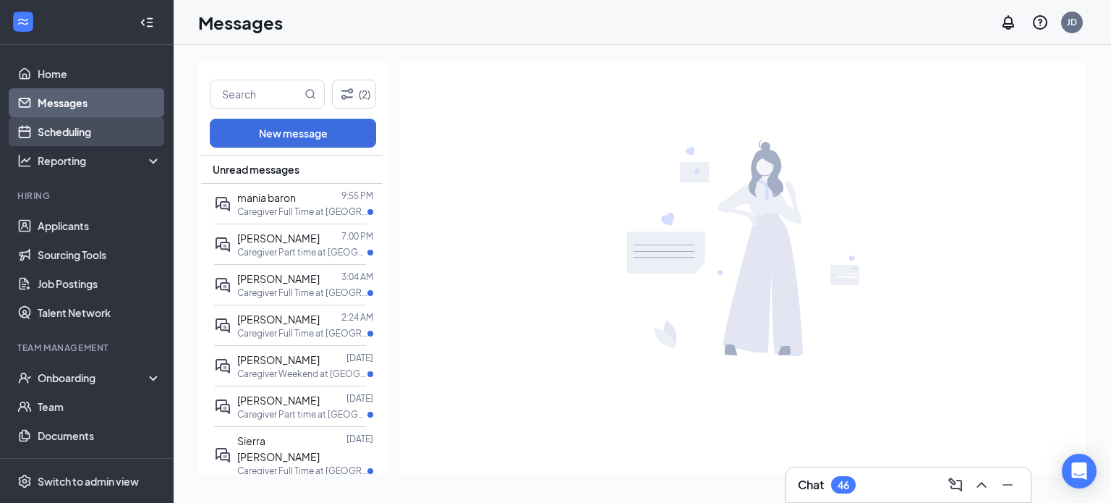
click at [48, 130] on link "Scheduling" at bounding box center [100, 131] width 124 height 29
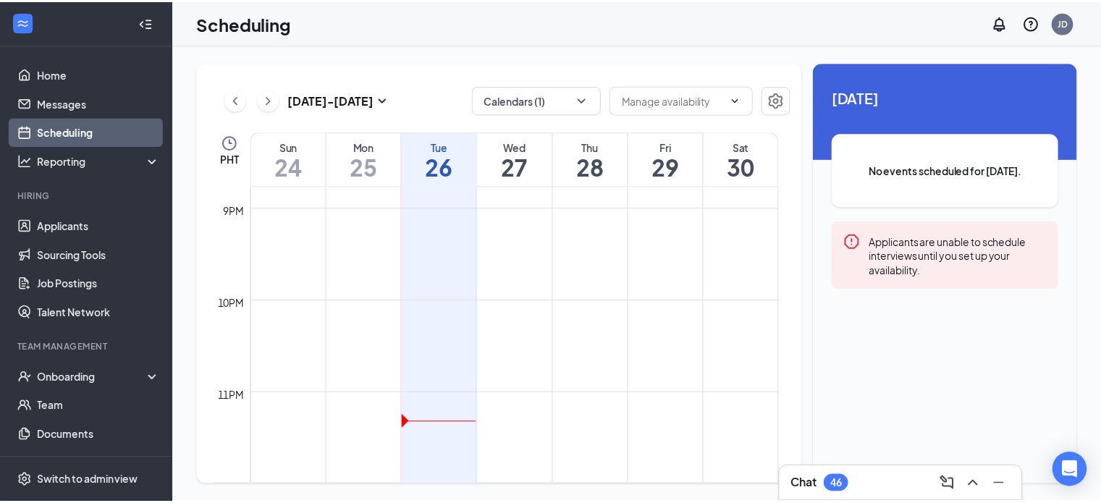
scroll to position [1418, 0]
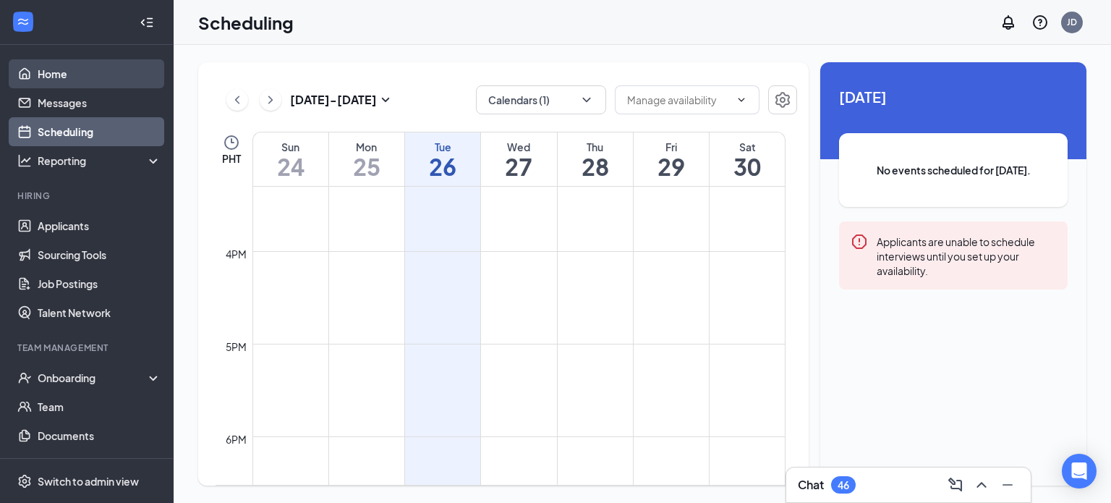
click at [97, 75] on link "Home" at bounding box center [100, 73] width 124 height 29
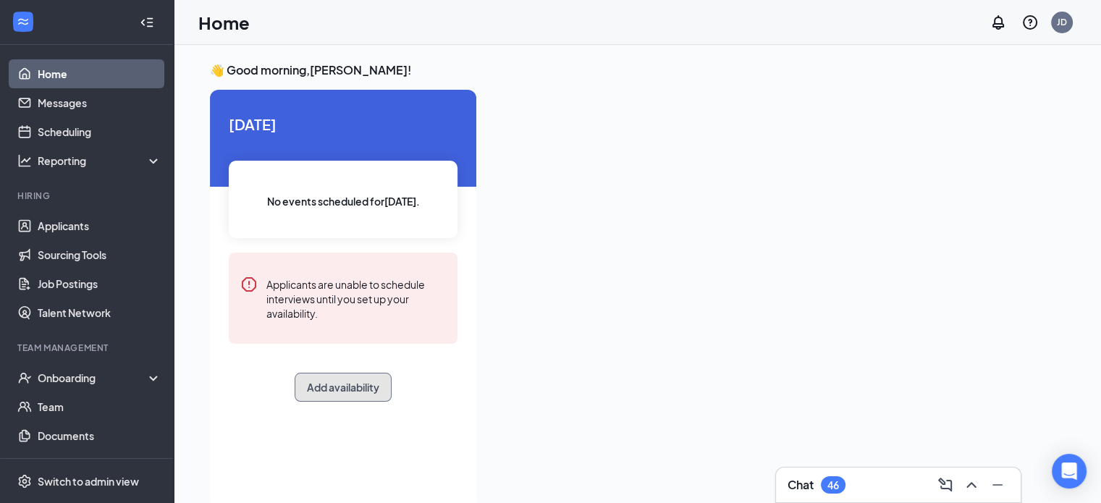
click at [333, 381] on button "Add availability" at bounding box center [343, 387] width 97 height 29
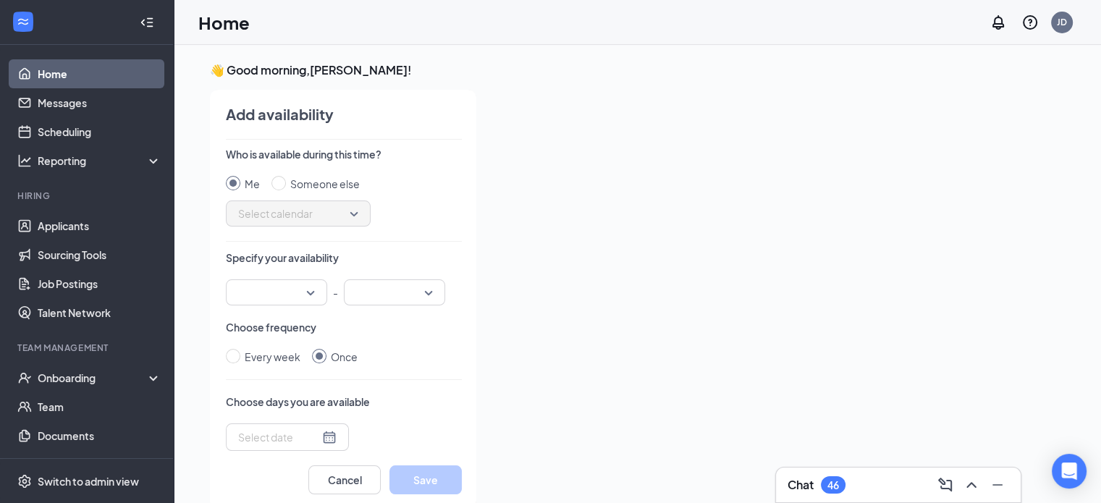
scroll to position [6, 0]
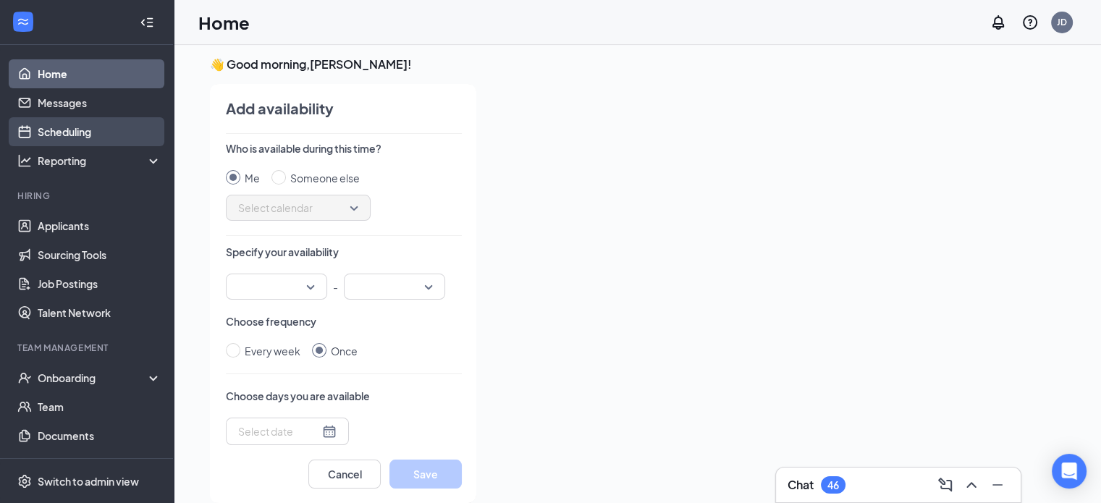
click at [63, 127] on link "Scheduling" at bounding box center [100, 131] width 124 height 29
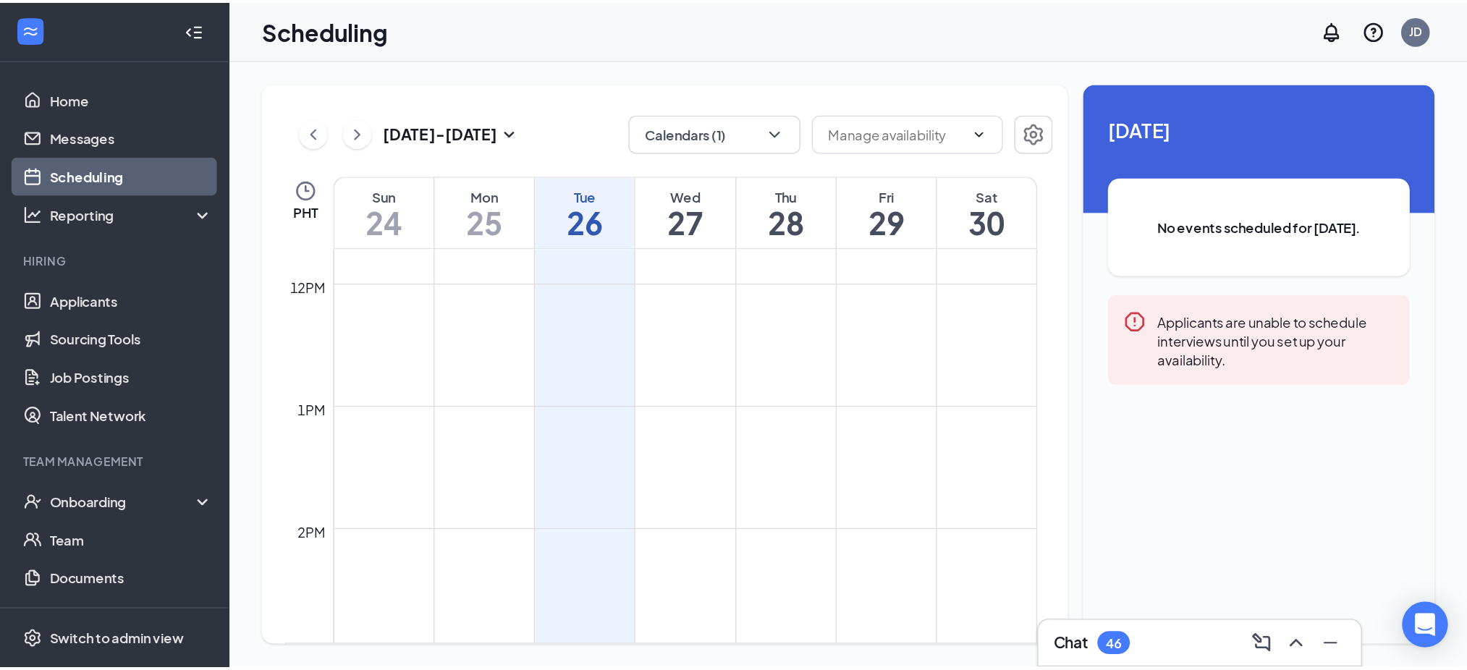
scroll to position [1085, 0]
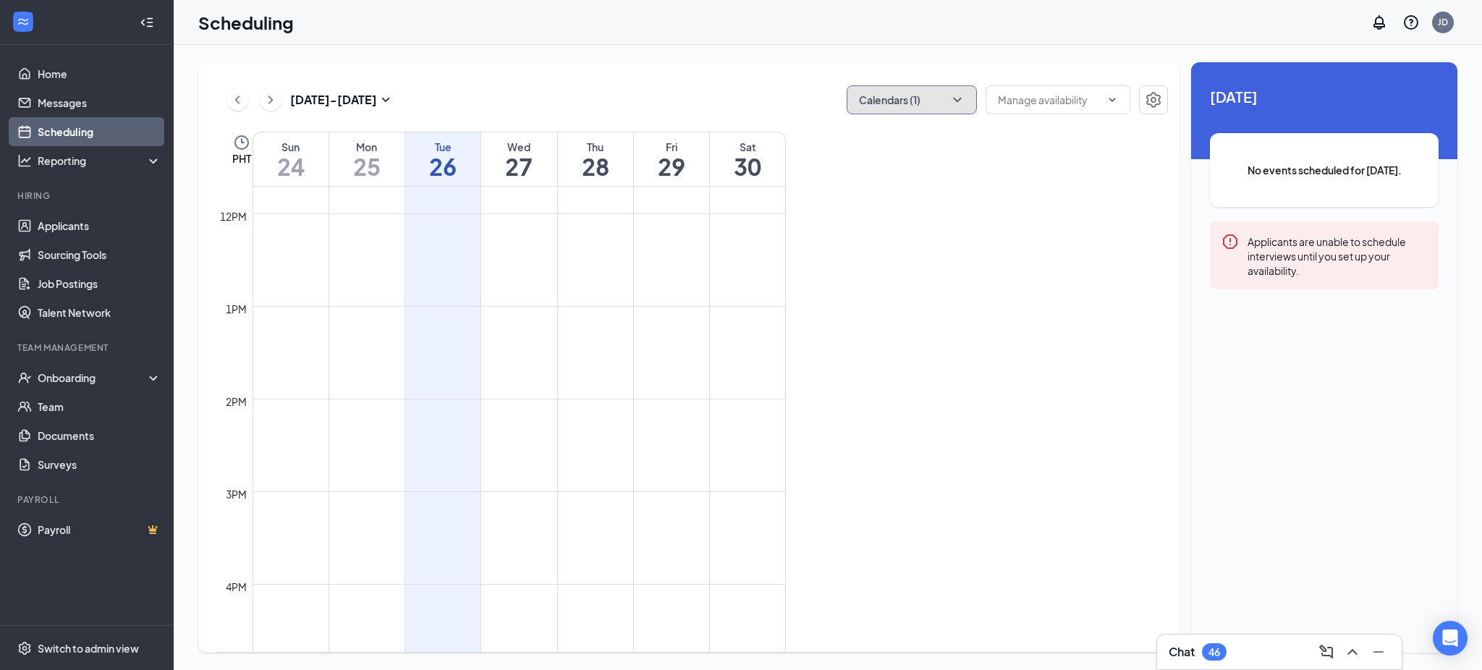
click at [962, 98] on icon "ChevronDown" at bounding box center [957, 100] width 14 height 14
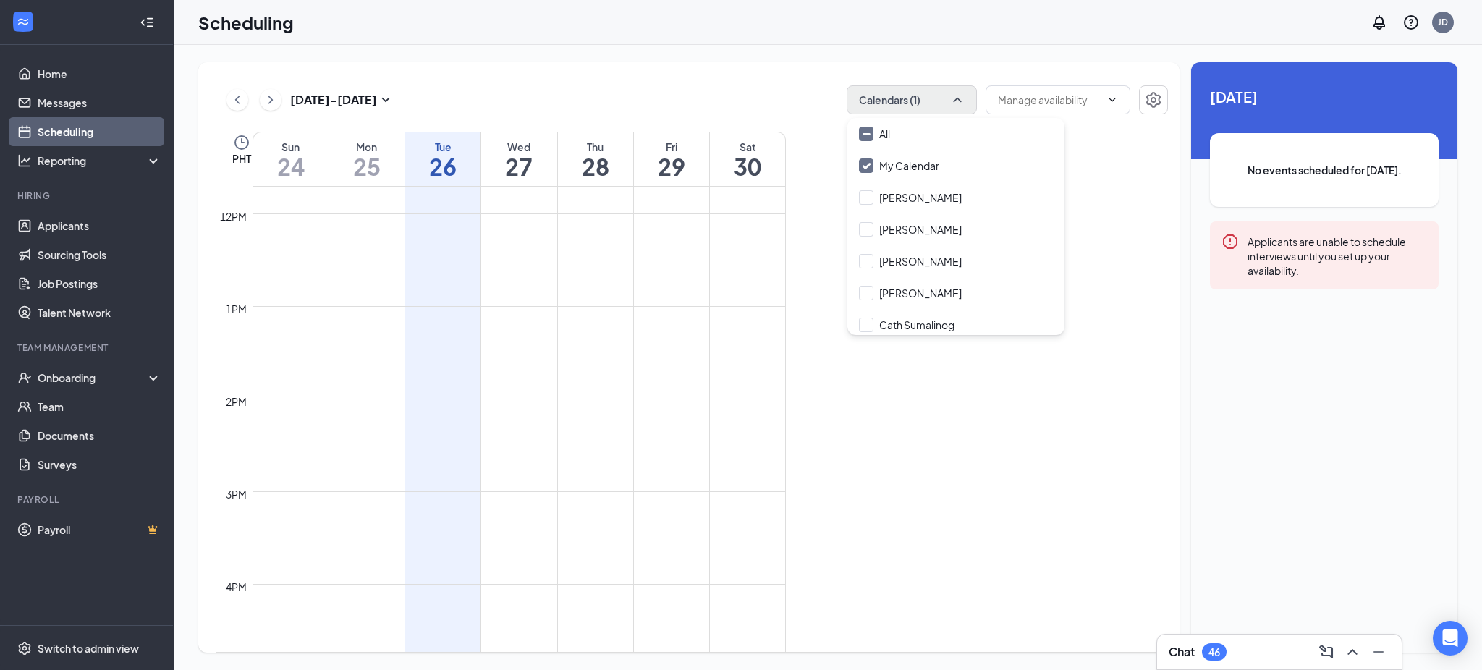
click at [969, 424] on div "12am 1am 2am 3am 4am 5am 6am 7am 8am 9am 10am 11am 12pm 1pm 2pm 3pm 4pm 5pm 6pm…" at bounding box center [692, 419] width 952 height 465
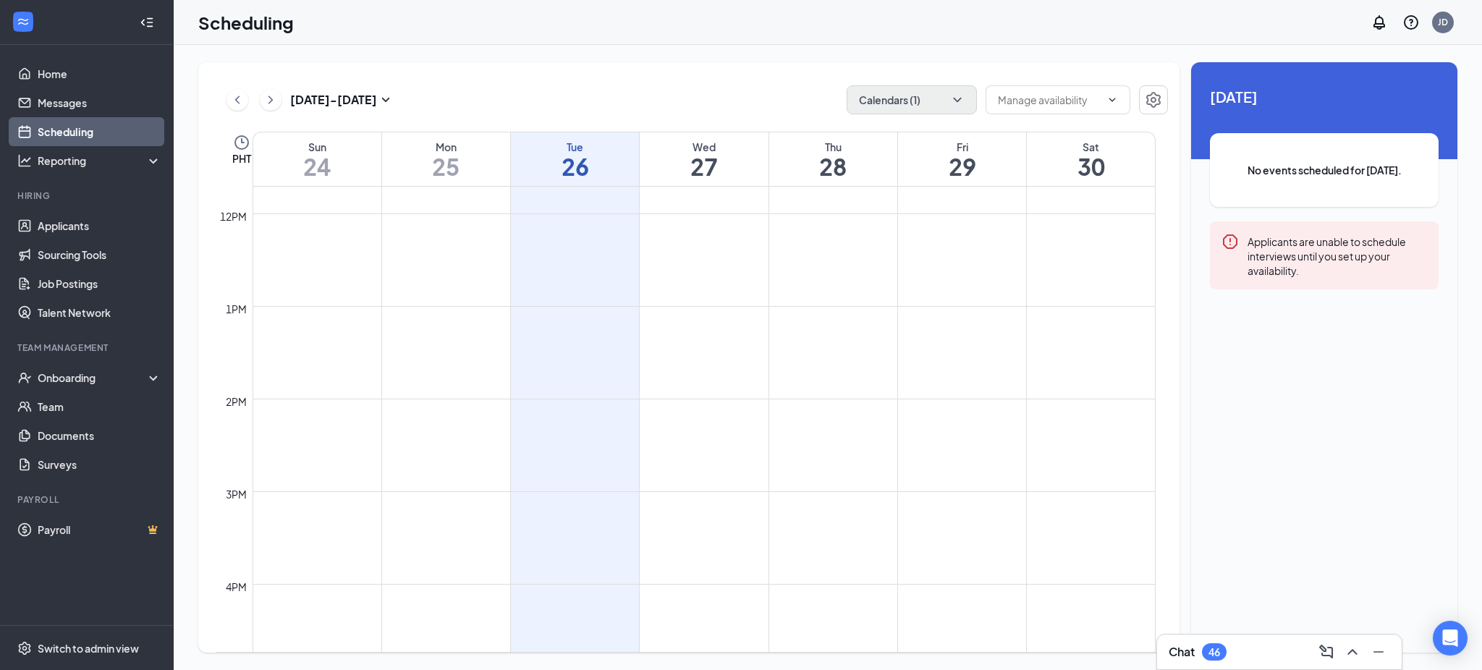
click at [947, 22] on div "Scheduling JD" at bounding box center [828, 22] width 1308 height 45
click at [67, 253] on link "Sourcing Tools" at bounding box center [100, 254] width 124 height 29
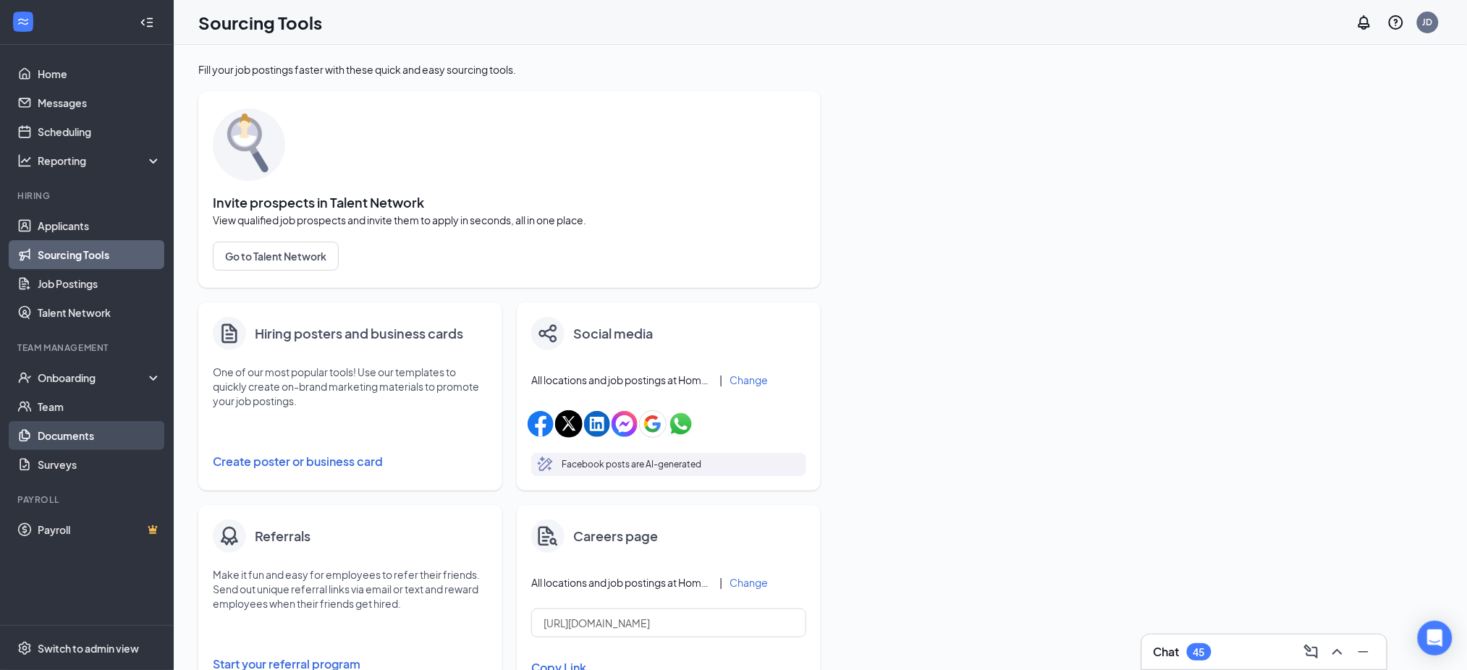
click at [71, 440] on link "Documents" at bounding box center [100, 435] width 124 height 29
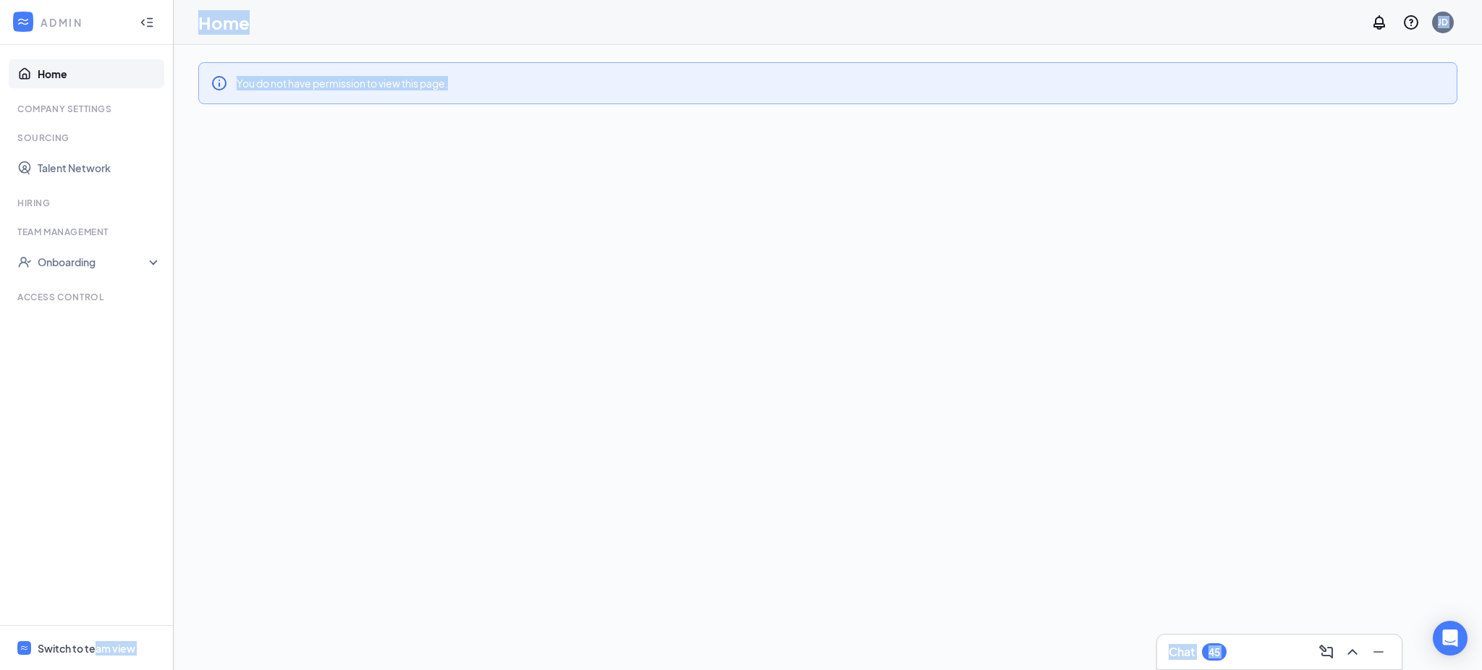
drag, startPoint x: 0, startPoint y: 0, endPoint x: 554, endPoint y: 585, distance: 806.2
click at [554, 585] on div "ADMIN Home Company Settings Sourcing Talent Network Hiring Team Management Onbo…" at bounding box center [741, 335] width 1482 height 670
click at [554, 585] on div "You do not have permission to view this page." at bounding box center [828, 357] width 1308 height 625
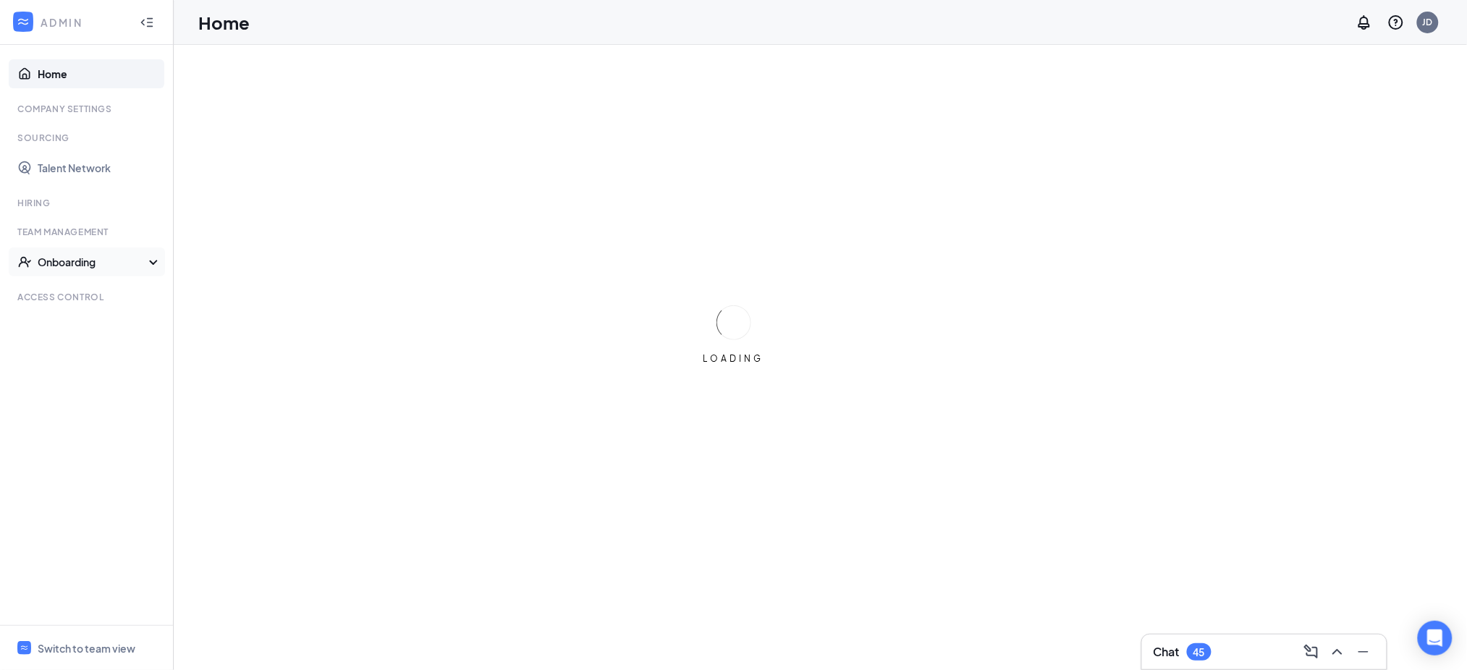
click at [157, 264] on div "Onboarding" at bounding box center [87, 261] width 174 height 29
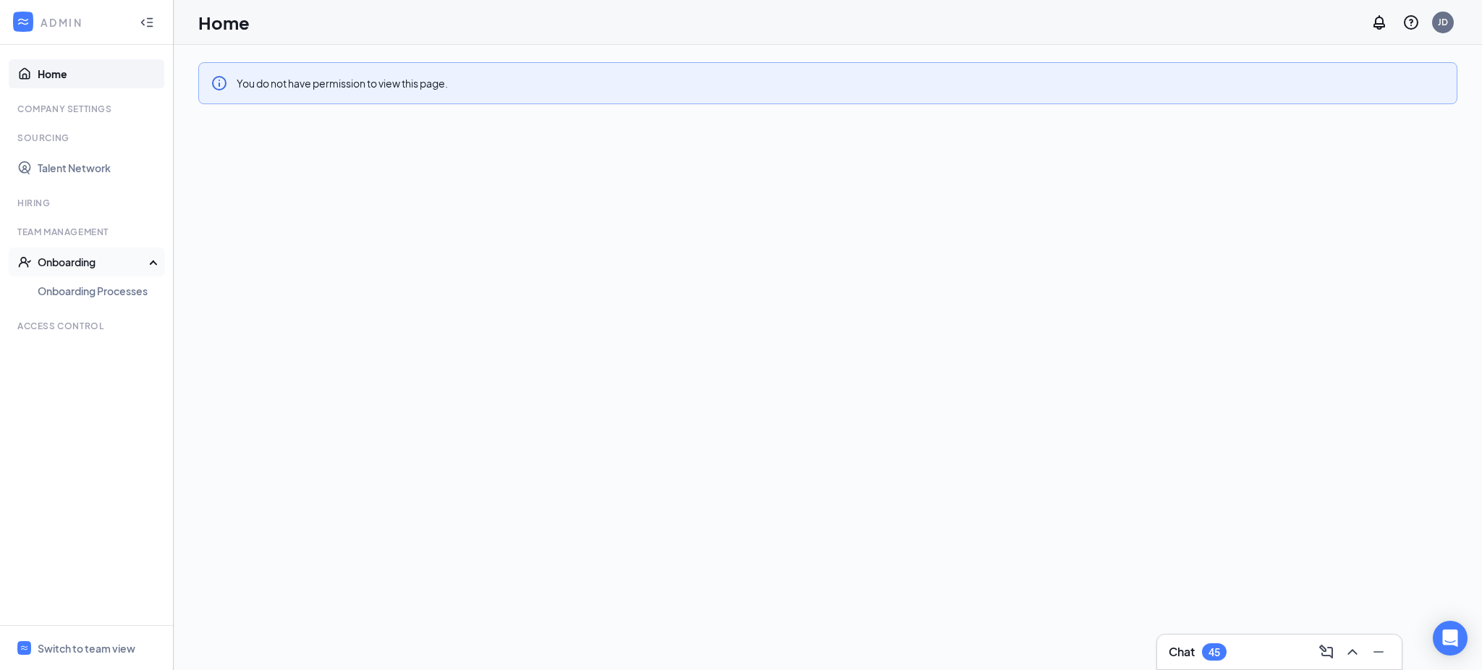
click at [157, 264] on div "Onboarding" at bounding box center [87, 261] width 174 height 29
click at [81, 200] on div "Hiring" at bounding box center [87, 203] width 141 height 12
click at [93, 651] on div "Switch to team view" at bounding box center [87, 648] width 98 height 14
